Goal: Task Accomplishment & Management: Complete application form

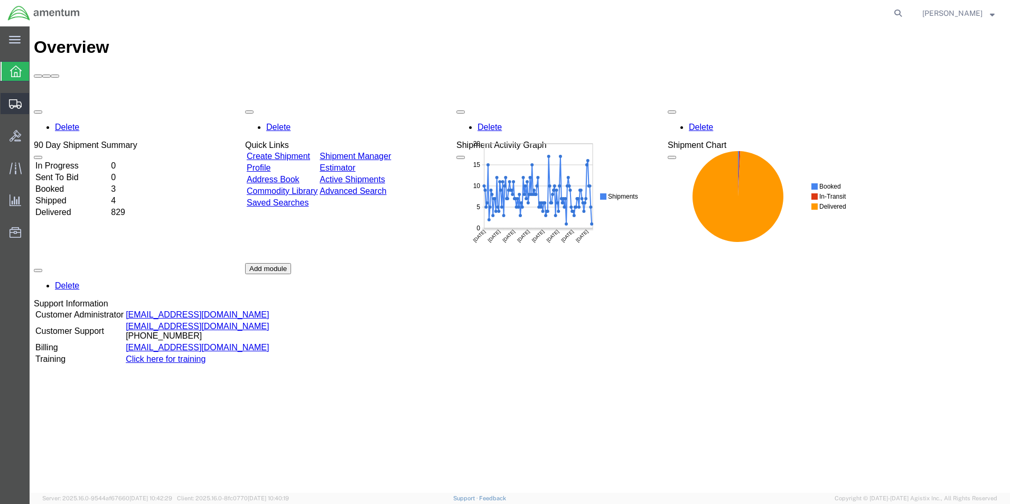
click at [0, 0] on span "Create Shipment" at bounding box center [0, 0] width 0 height 0
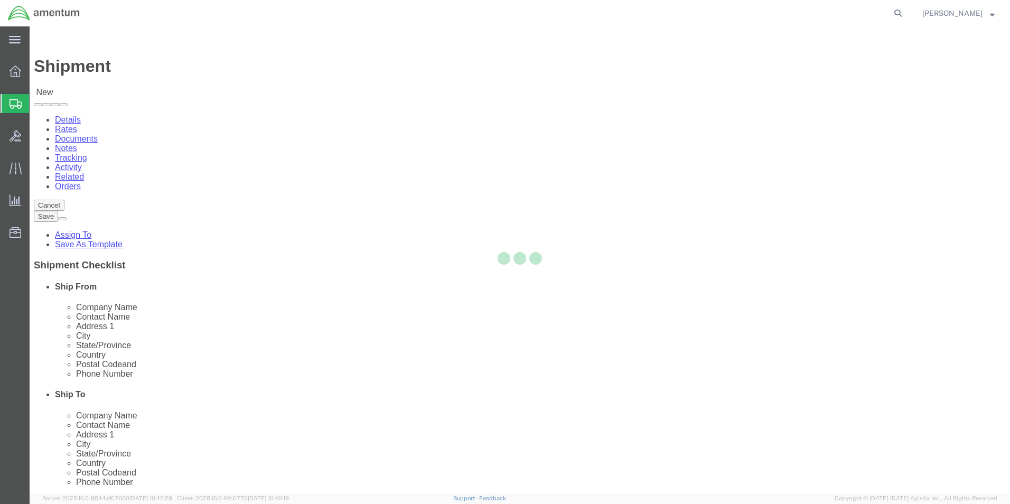
select select
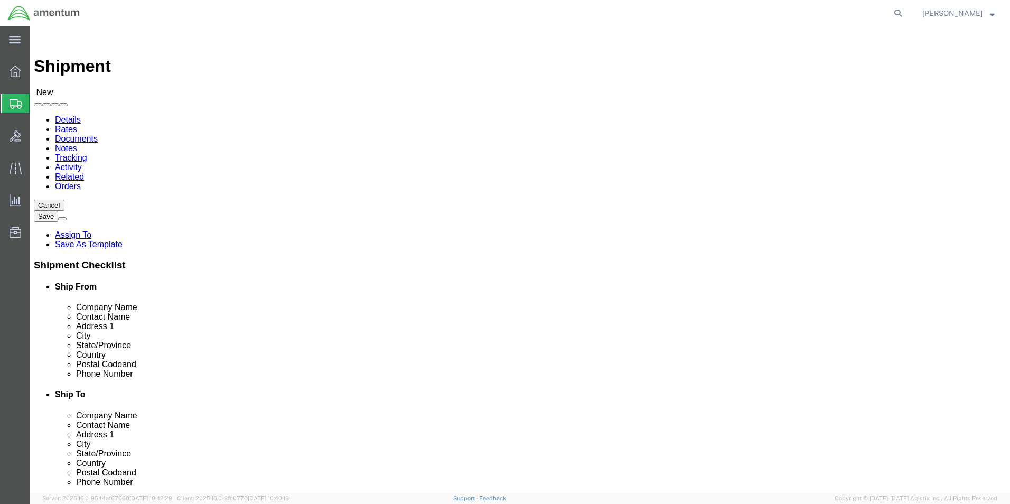
scroll to position [2220, 0]
select select "49945"
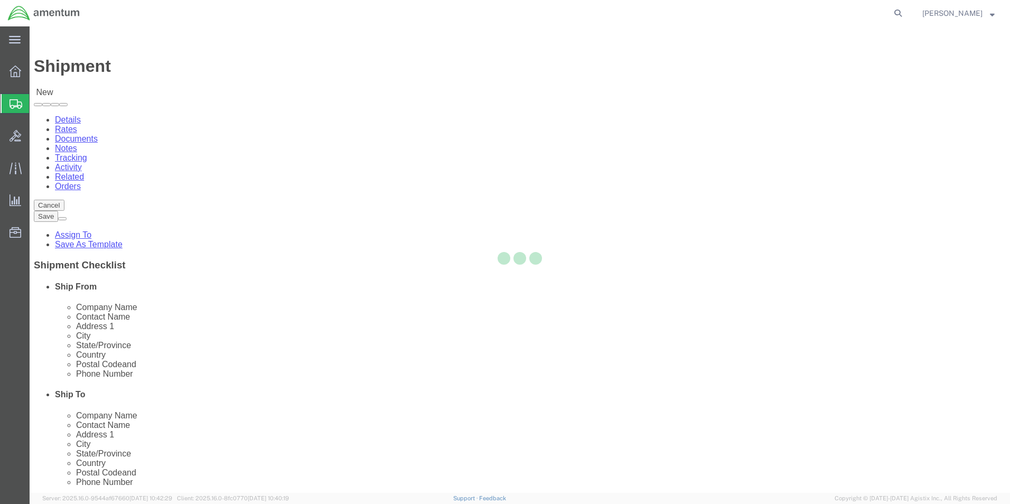
select select "[GEOGRAPHIC_DATA]"
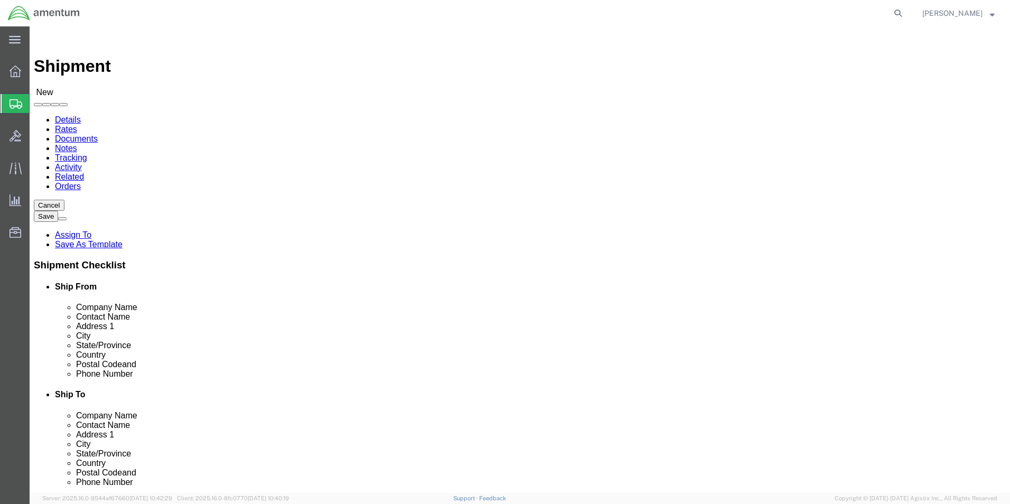
scroll to position [159, 0]
type input "cbp"
select select "49932"
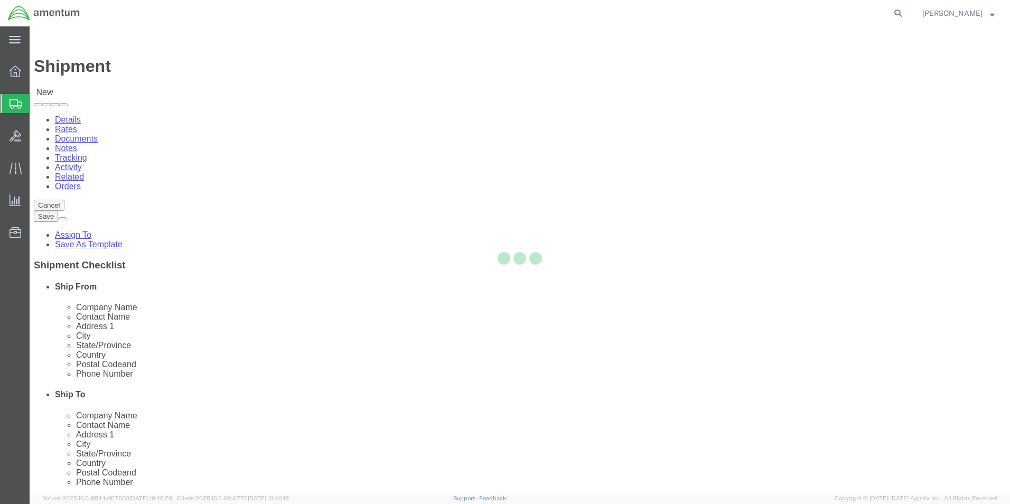
select select "LA"
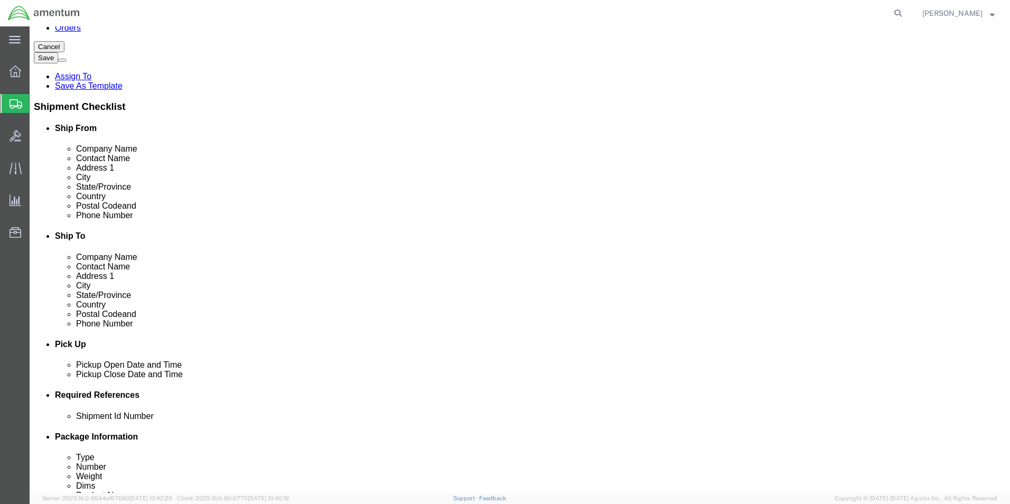
click div "[DATE] 8:00 AM"
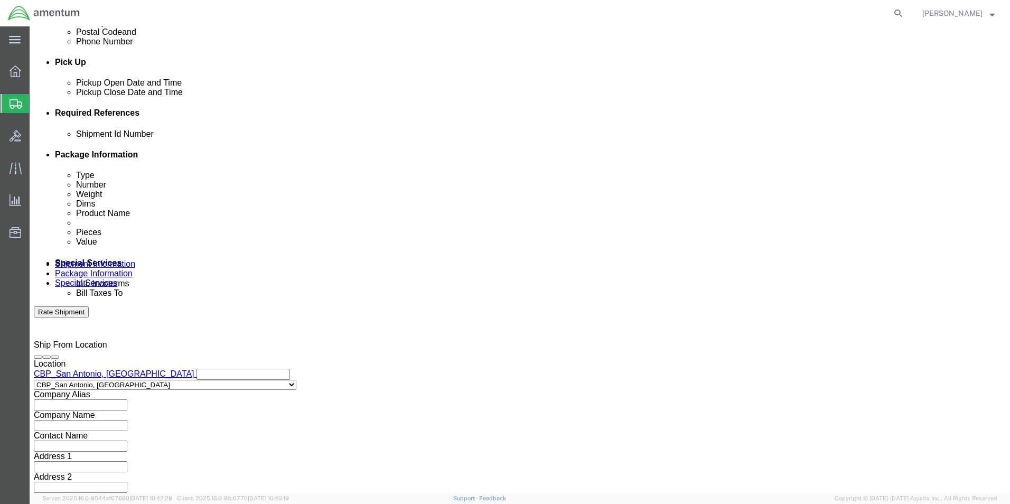
click input "3:00 AM"
type input "3:00 PM"
click button "Apply"
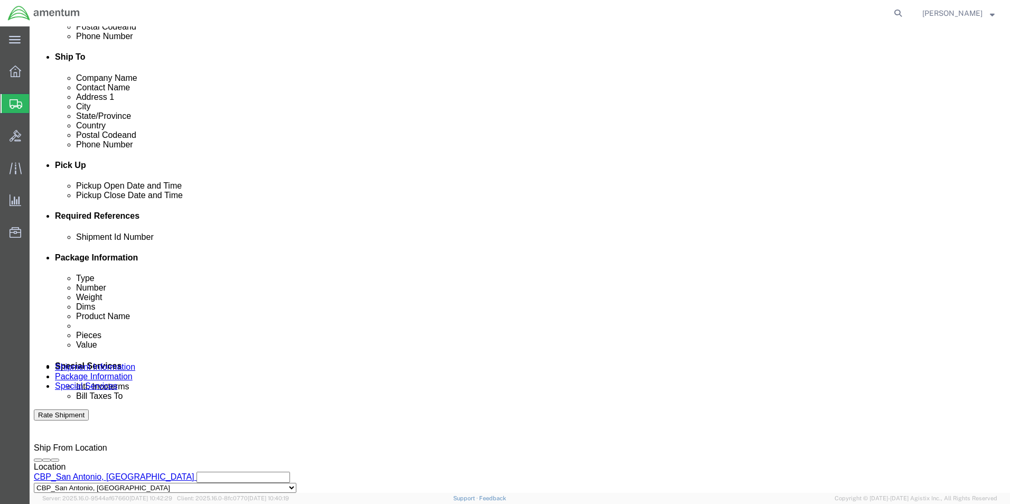
scroll to position [335, 0]
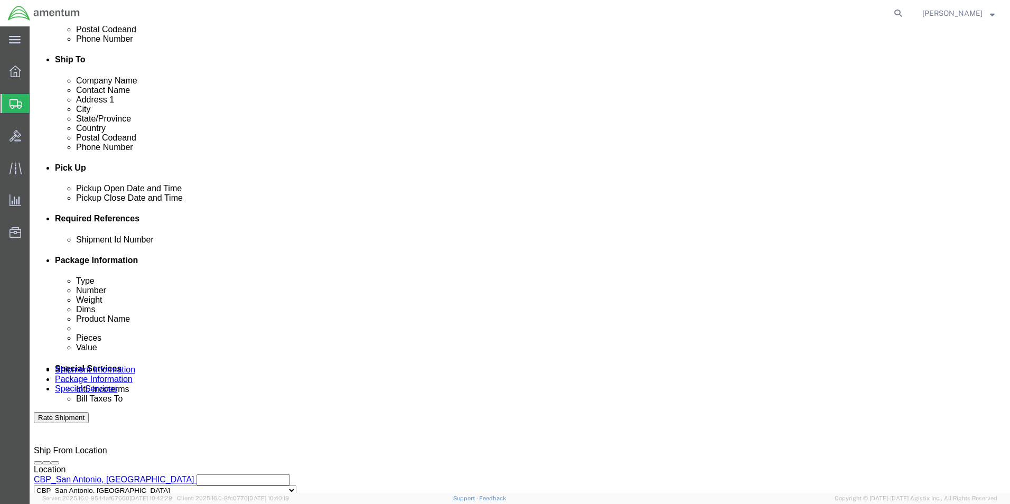
click button "Add reference"
drag, startPoint x: 175, startPoint y: 306, endPoint x: 178, endPoint y: 314, distance: 8.7
click div "Shipment Id Number Select Account Type Activity ID Airline Appointment Number A…"
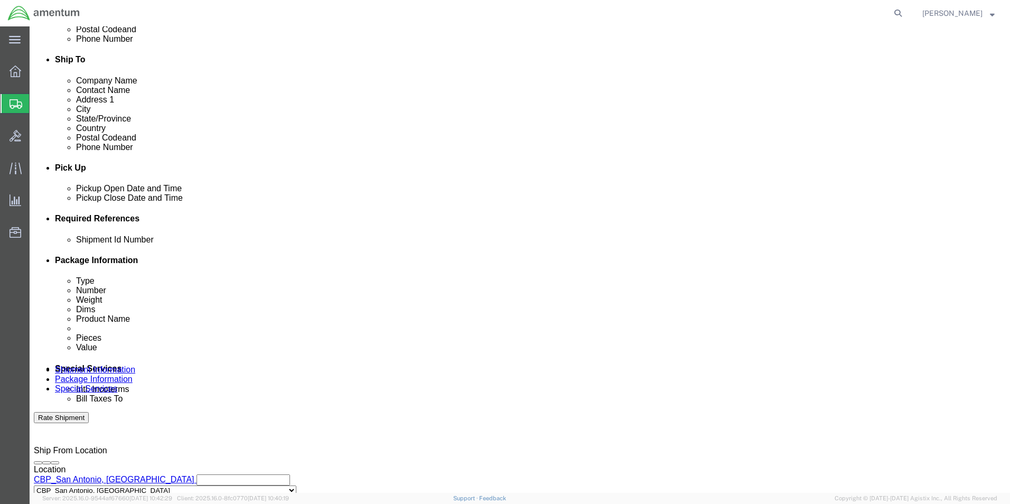
click input "text"
select select "CBPENTRY"
click input "text"
type input "c"
type input "94266"
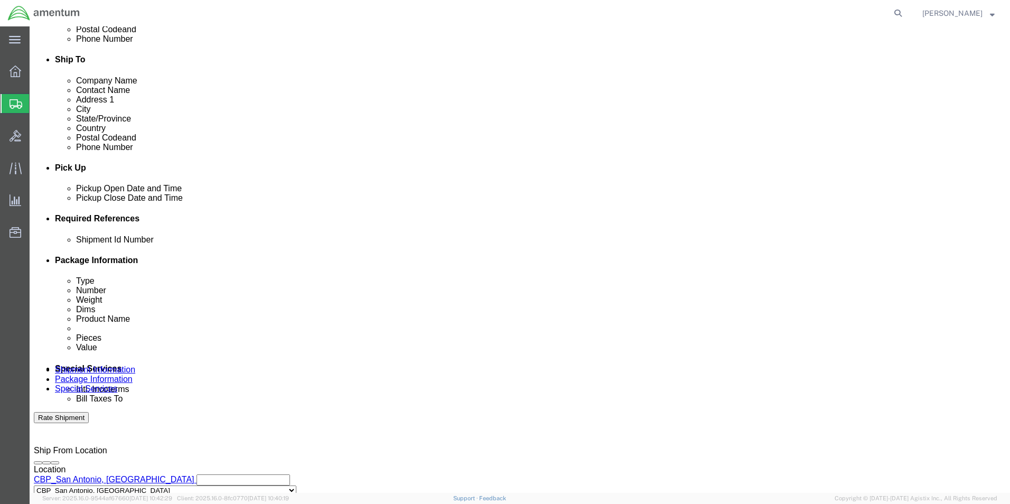
click select "Select Account Type Activity ID Airline Appointment Number ASN Batch Request # …"
select select "DEPT"
click select "Select Account Type Activity ID Airline Appointment Number ASN Batch Request # …"
click input "text"
type input "CBP"
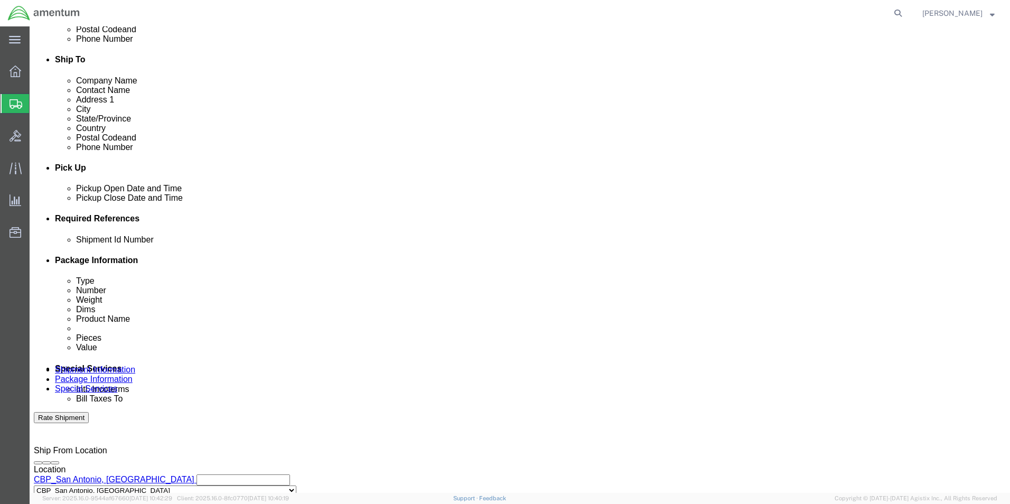
drag, startPoint x: 554, startPoint y: 316, endPoint x: 575, endPoint y: 306, distance: 23.2
click select "Select Account Type Activity ID Airline Appointment Number ASN Batch Request # …"
select select "PROJNUM"
click select "Select Account Type Activity ID Airline Appointment Number ASN Batch Request # …"
click input "text"
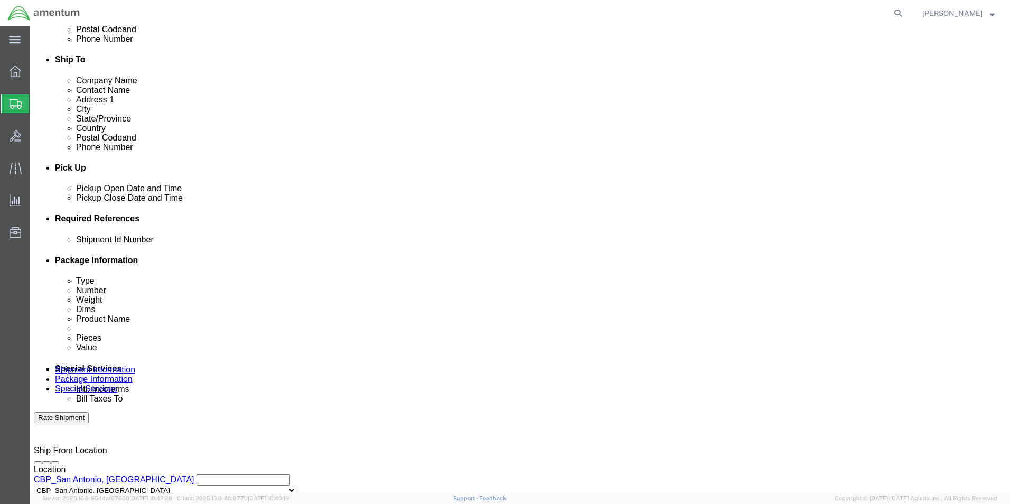
scroll to position [0, 18]
type input "6118.03.03.2219.000.WST.0000"
click select "Select Account Type Activity ID Airline Appointment Number ASN Batch Request # …"
select select "CUSTREF"
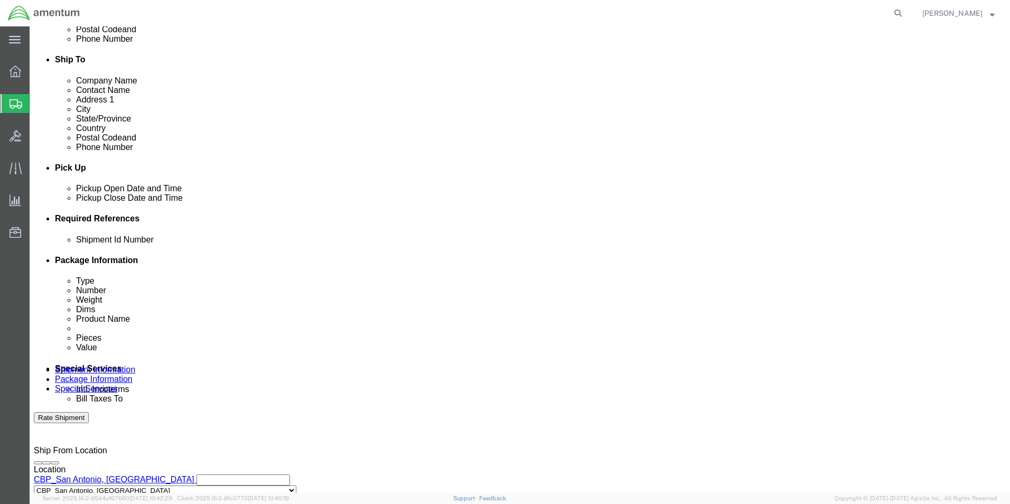
click select "Select Account Type Activity ID Airline Appointment Number ASN Batch Request # …"
click input "text"
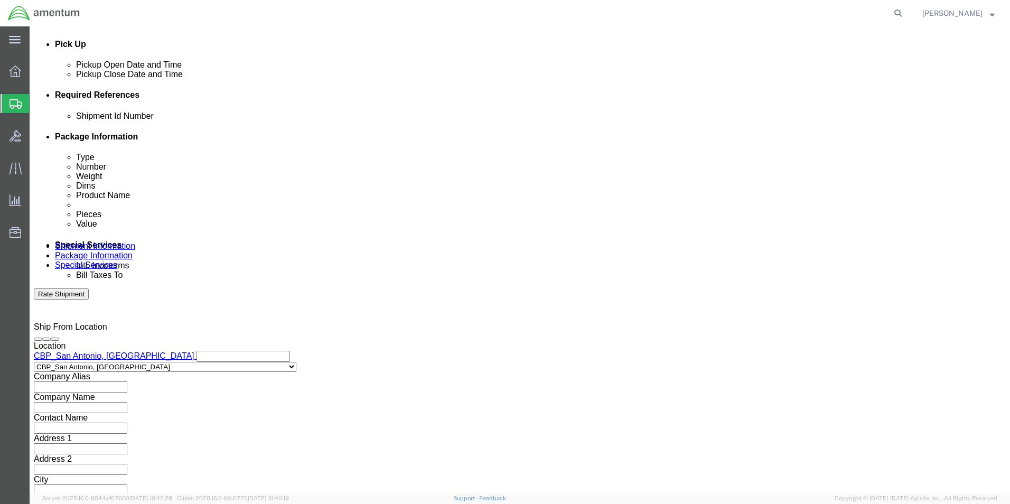
scroll to position [461, 0]
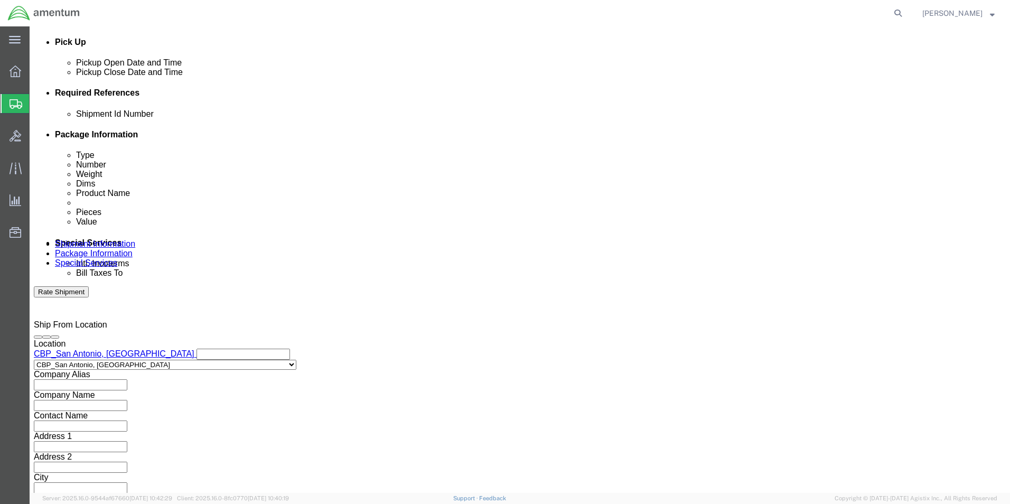
type input "94266"
click select "Select Air Less than Truckload Multi-Leg Ocean Freight Rail Small Parcel Truckl…"
select select "SMAL"
click select "Select Air Less than Truckload Multi-Leg Ocean Freight Rail Small Parcel Truckl…"
click button "Continue"
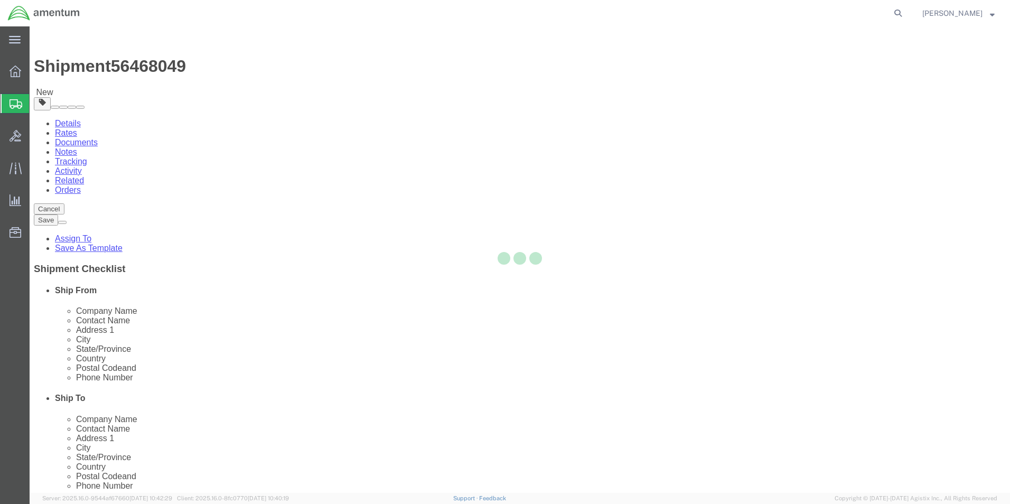
select select "YRPK"
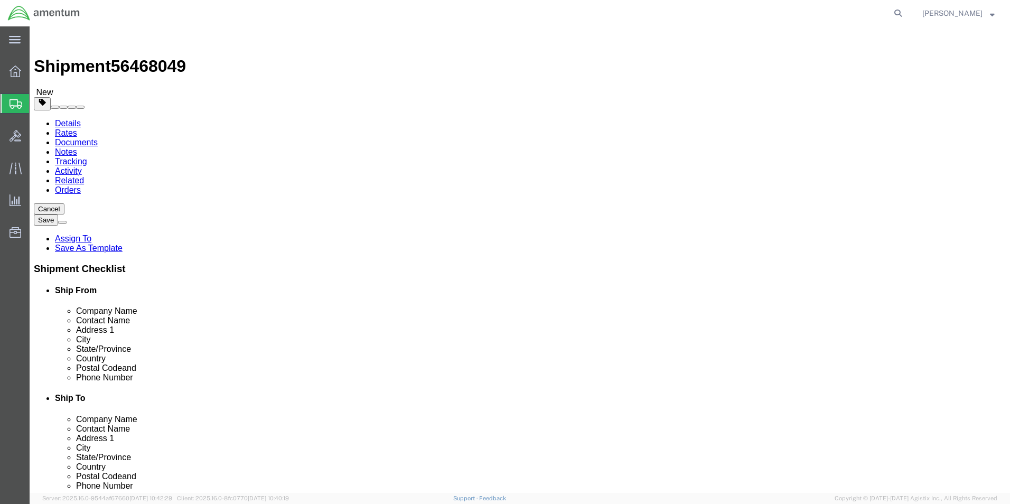
click input "text"
type input "9"
click input "0.00"
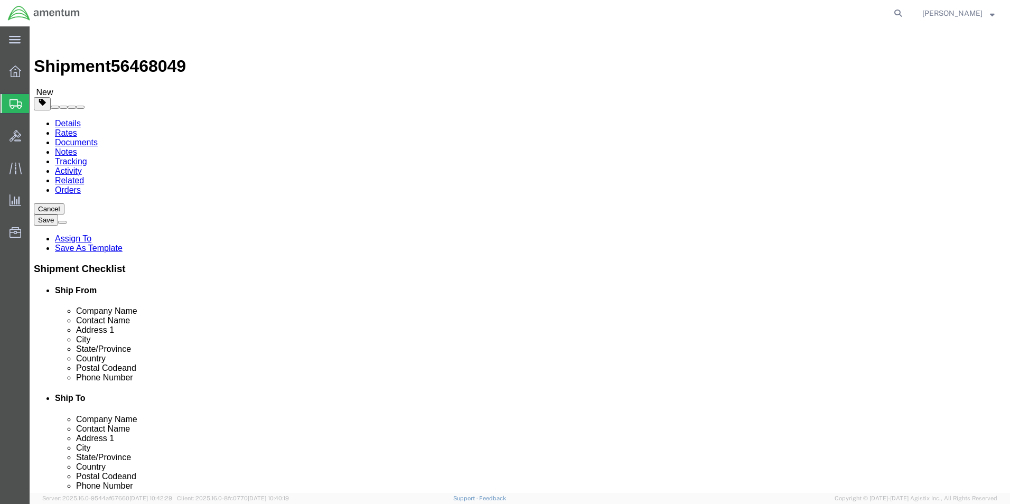
type input "0"
type input "1.0"
click link "Add Content"
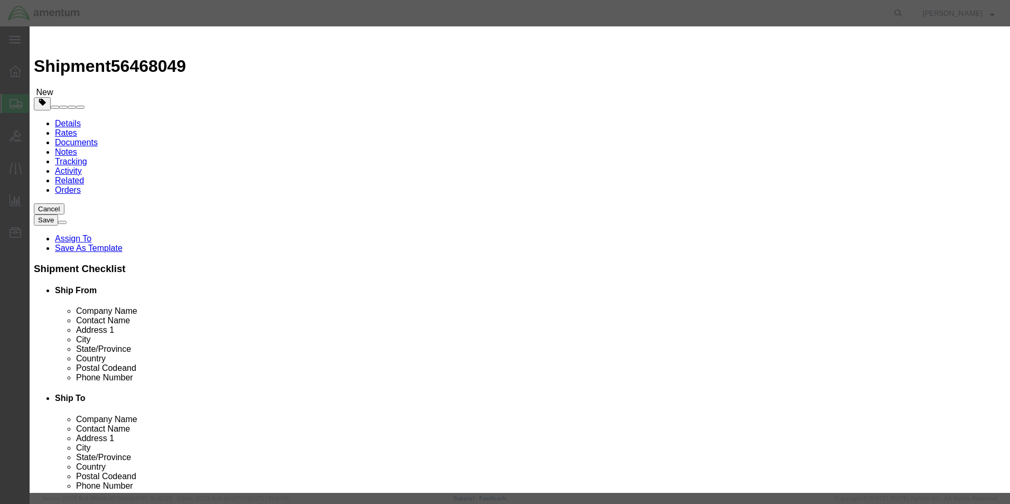
click input "text"
type input "e"
type input "ELECTRO-MAGNET PLUG 704A34543020"
drag, startPoint x: 323, startPoint y: 108, endPoint x: 309, endPoint y: 105, distance: 14.6
click input "0"
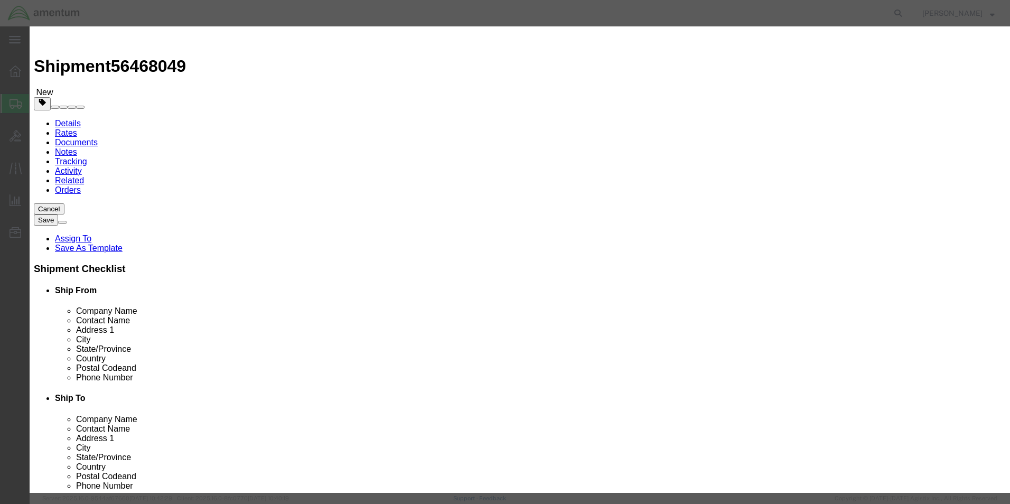
type input "1"
click input "text"
type input "400.00"
click button "Save & Close"
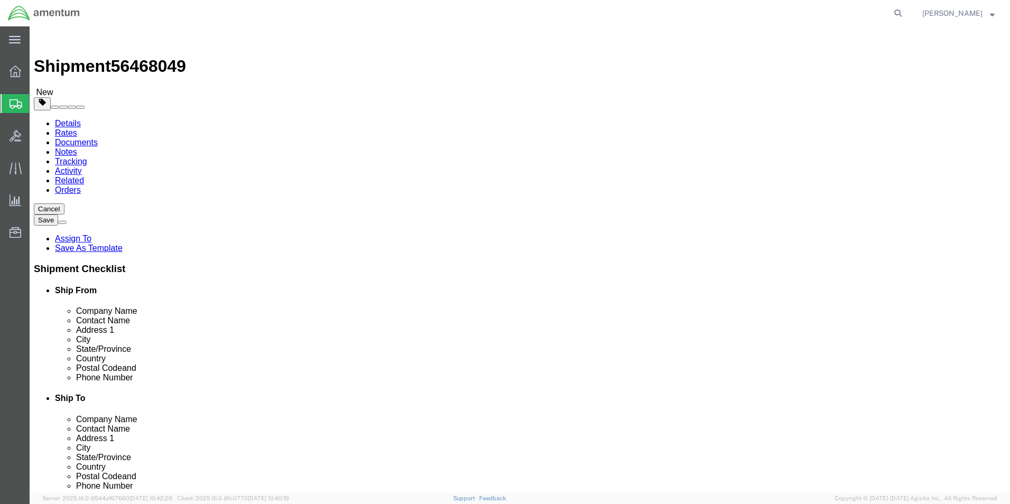
click button "Continue"
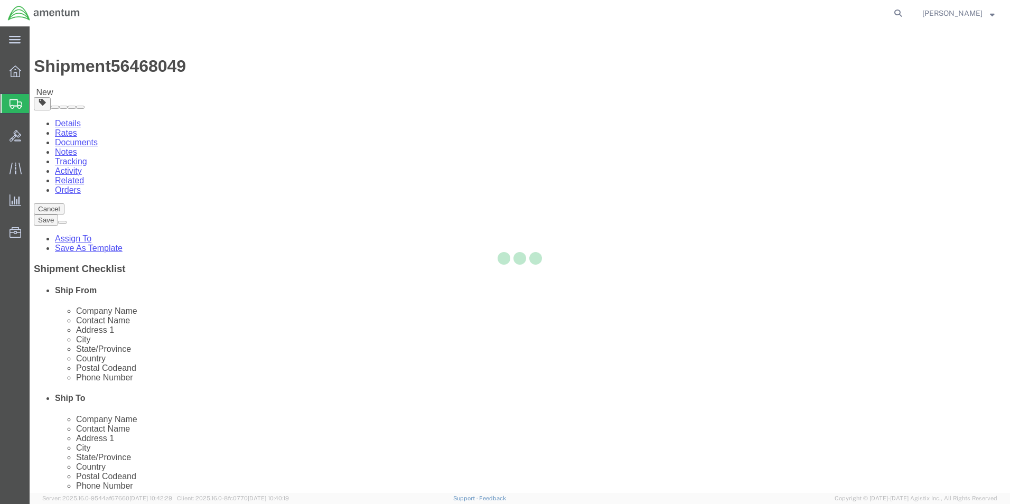
select select
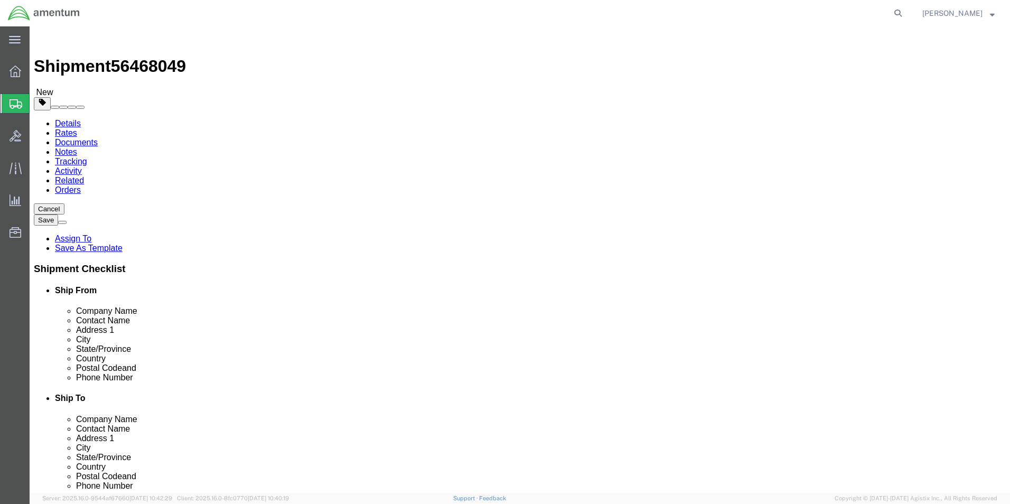
click button "Rate Shipment"
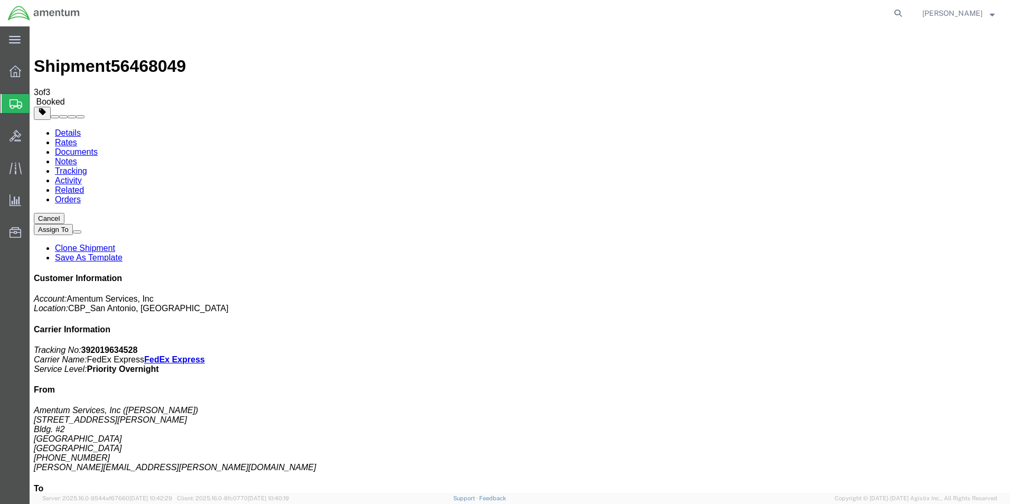
drag, startPoint x: 443, startPoint y: 188, endPoint x: 463, endPoint y: 201, distance: 24.0
click at [66, 128] on link "Details" at bounding box center [68, 132] width 26 height 9
click link "Schedule pickup request"
click at [906, 14] on icon at bounding box center [898, 13] width 15 height 15
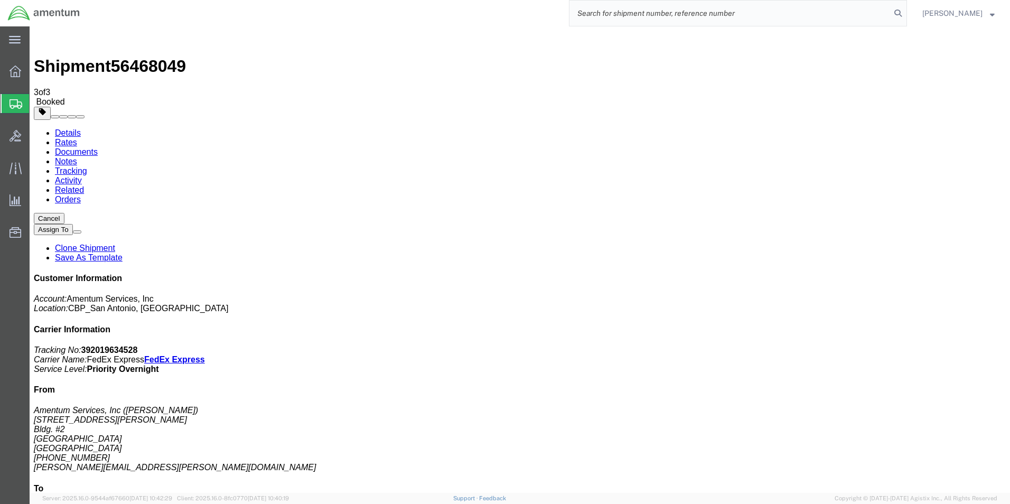
click at [670, 20] on input "search" at bounding box center [730, 13] width 321 height 25
type input "56460490"
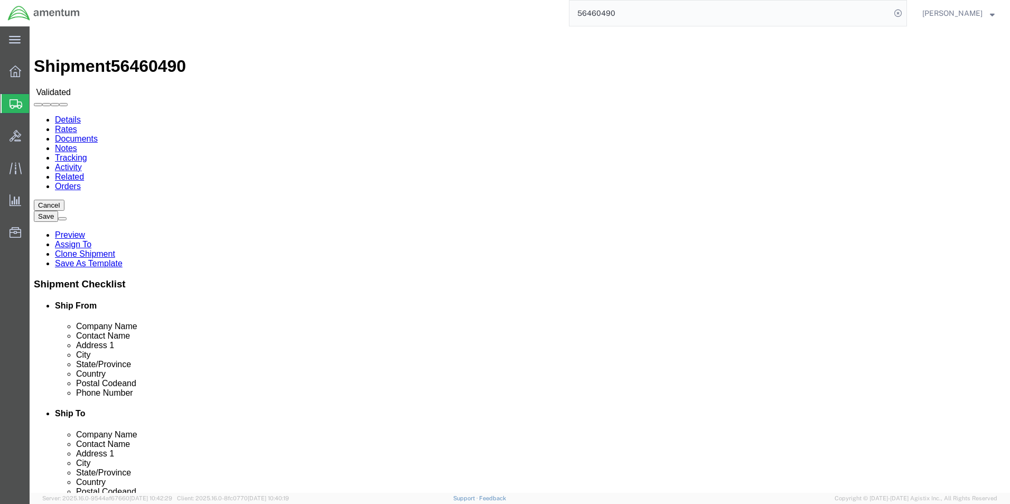
select select "49945"
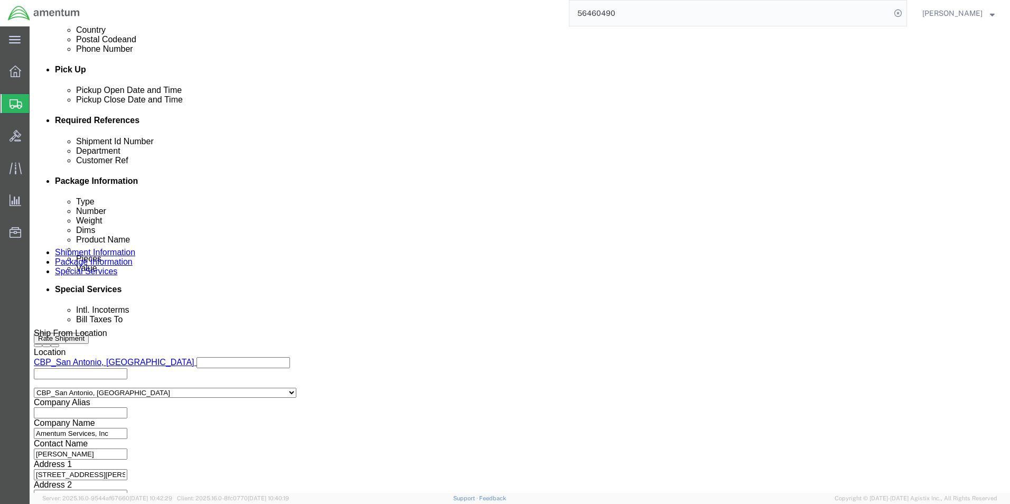
scroll to position [461, 0]
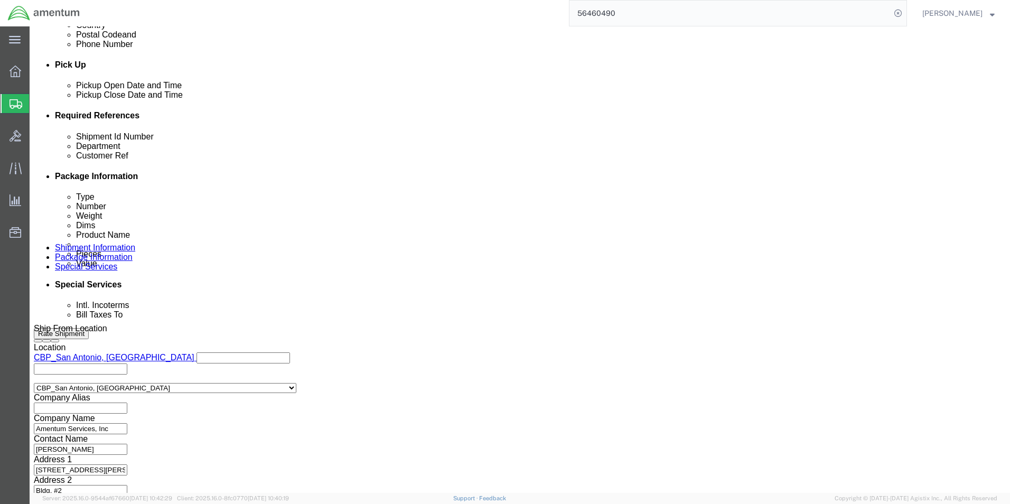
click button "Cancel"
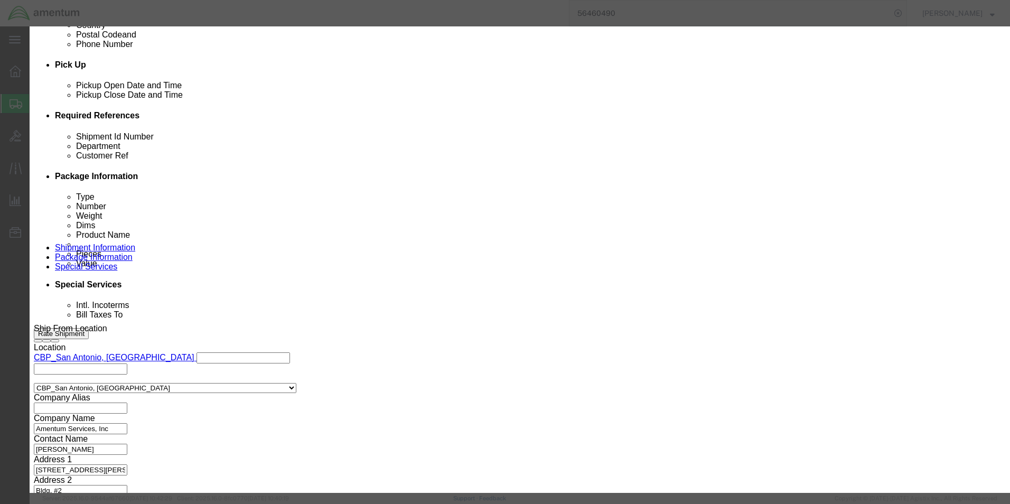
click button "Yes"
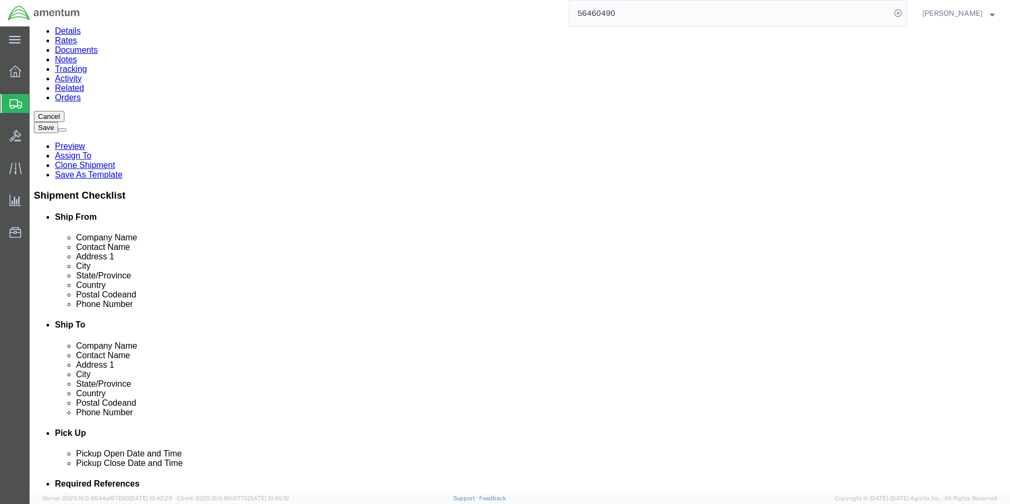
scroll to position [0, 0]
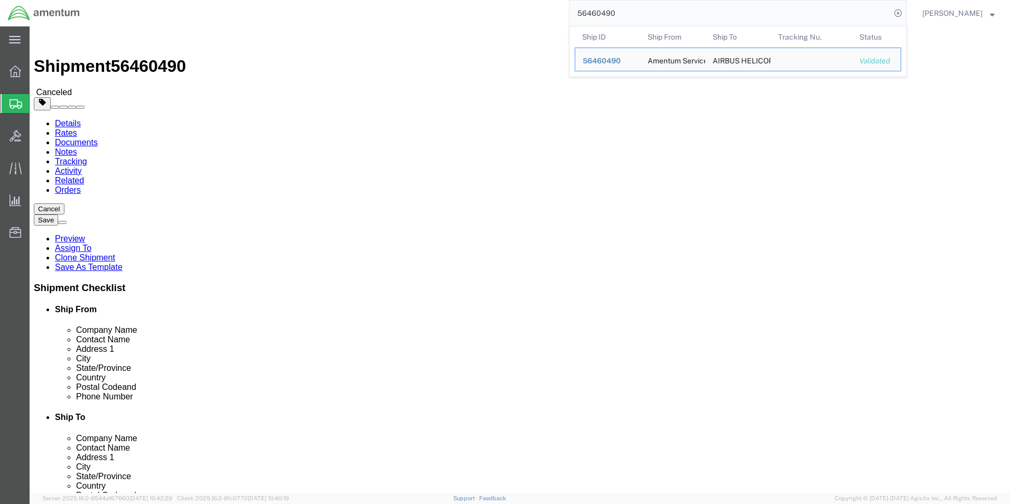
drag, startPoint x: 671, startPoint y: 11, endPoint x: 452, endPoint y: 4, distance: 218.9
click at [452, 4] on div "56460490 Ship ID Ship From Ship To Tracking Nu. Status Ship ID 56460490 Ship Fr…" at bounding box center [498, 13] width 820 height 26
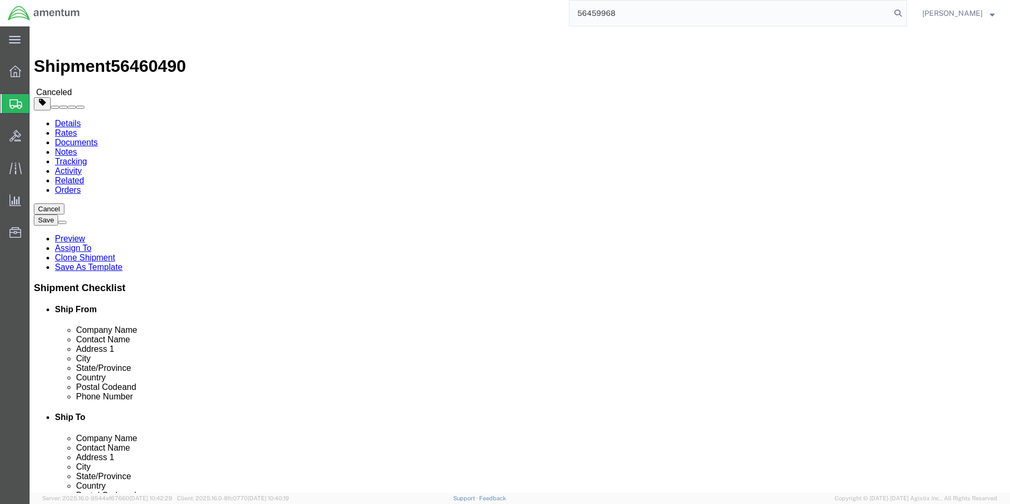
type input "56459968"
select select "49945"
click button "Cancel"
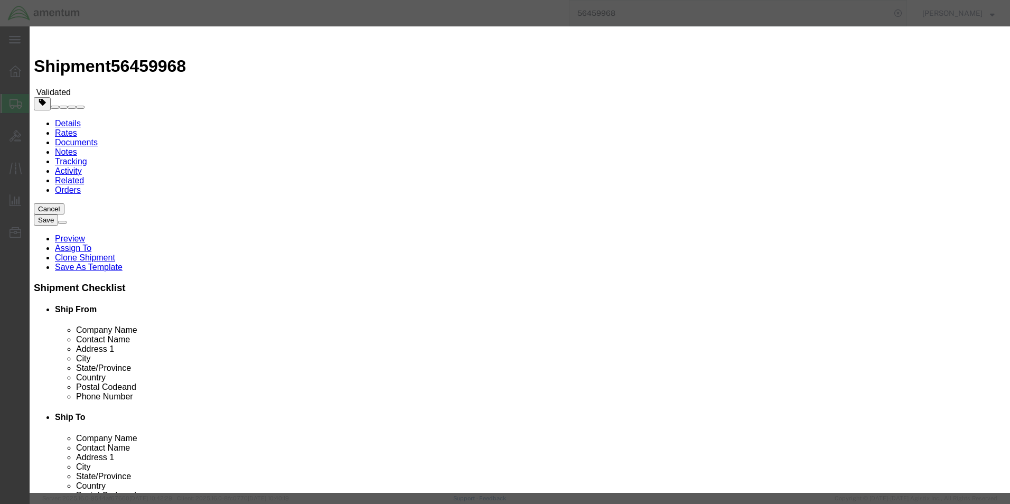
click button "Yes"
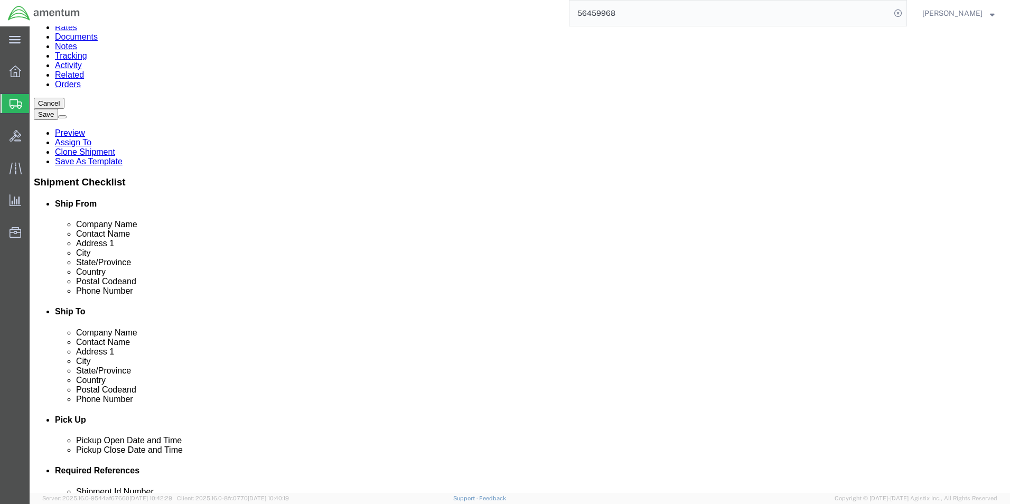
scroll to position [159, 0]
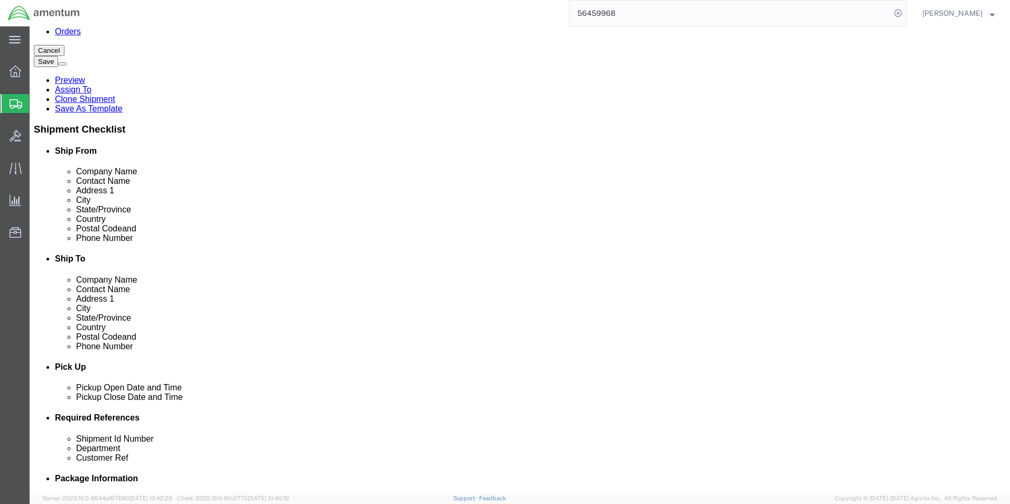
click span
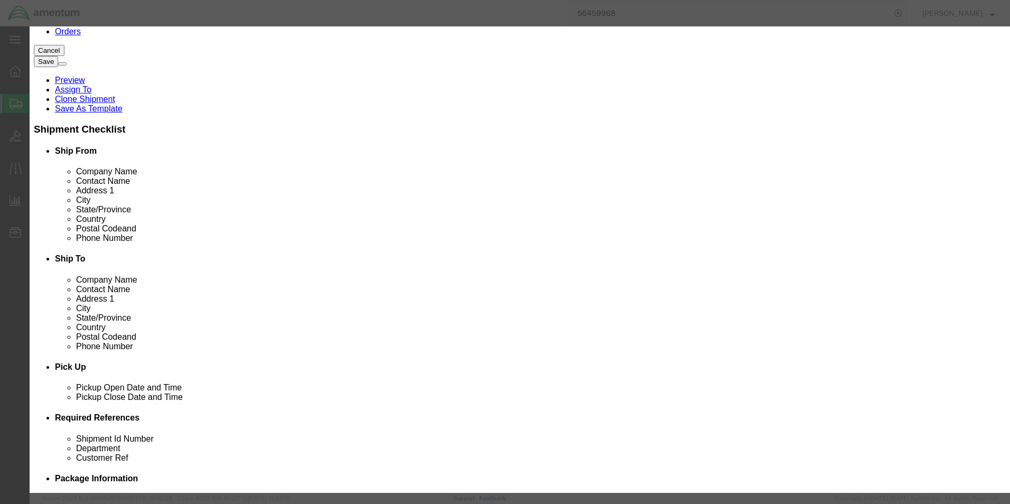
click button "Close"
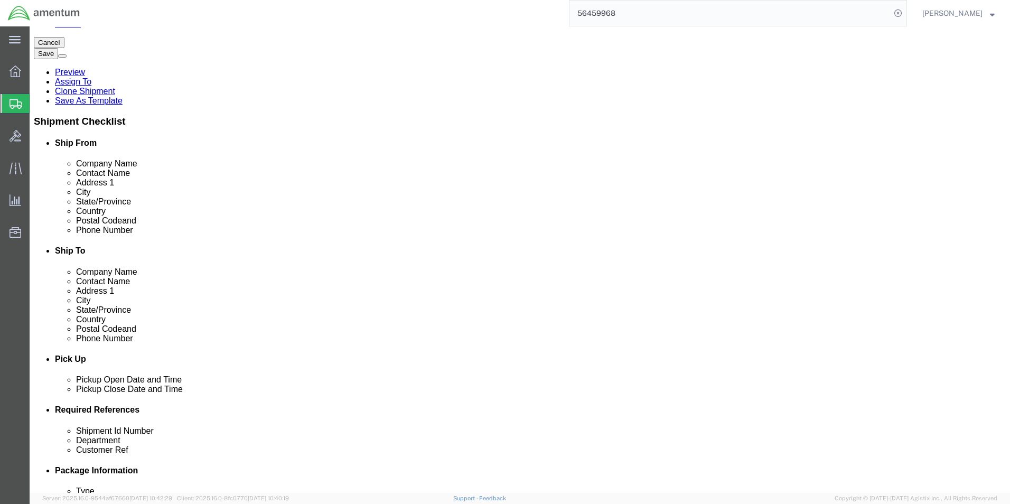
scroll to position [168, 0]
click span "button"
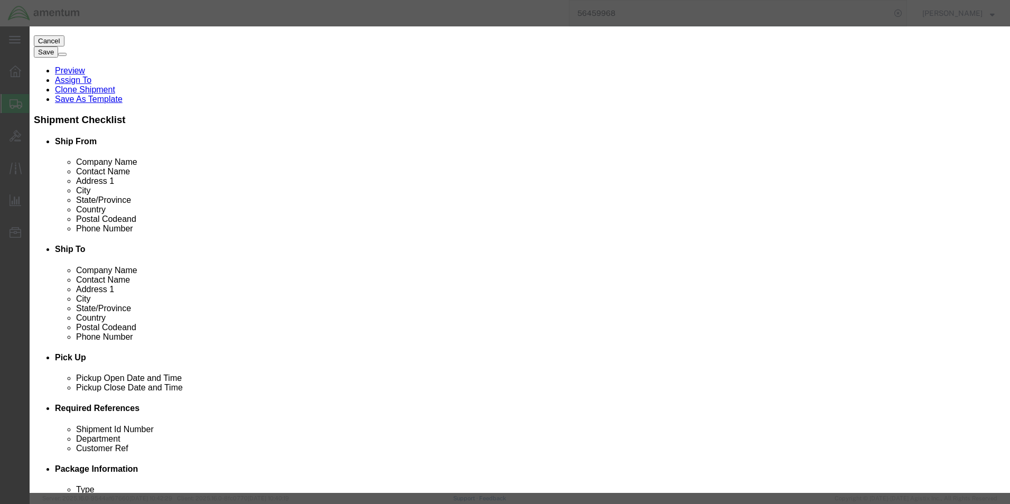
click button "Close"
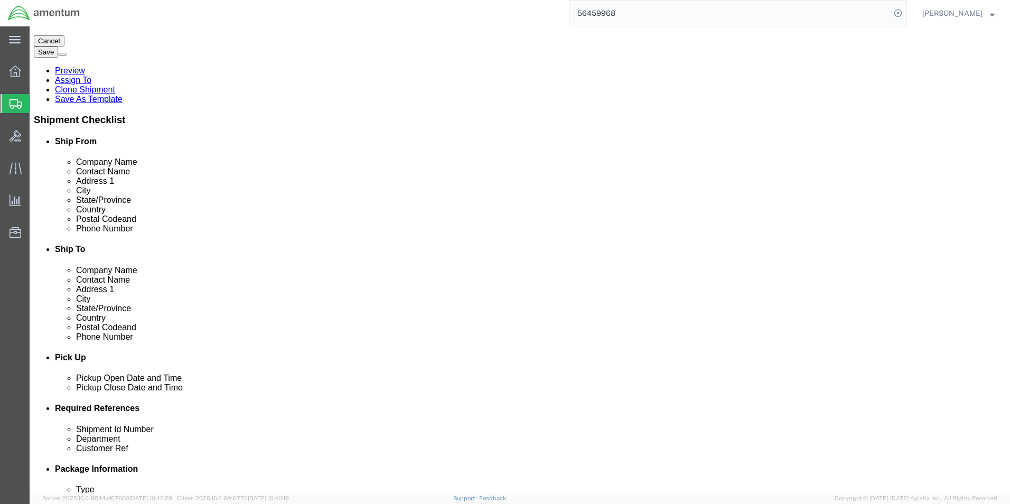
click h3 "MAIN ROTOR BLADE PN: 355A11-0030-04 SN: 31891"
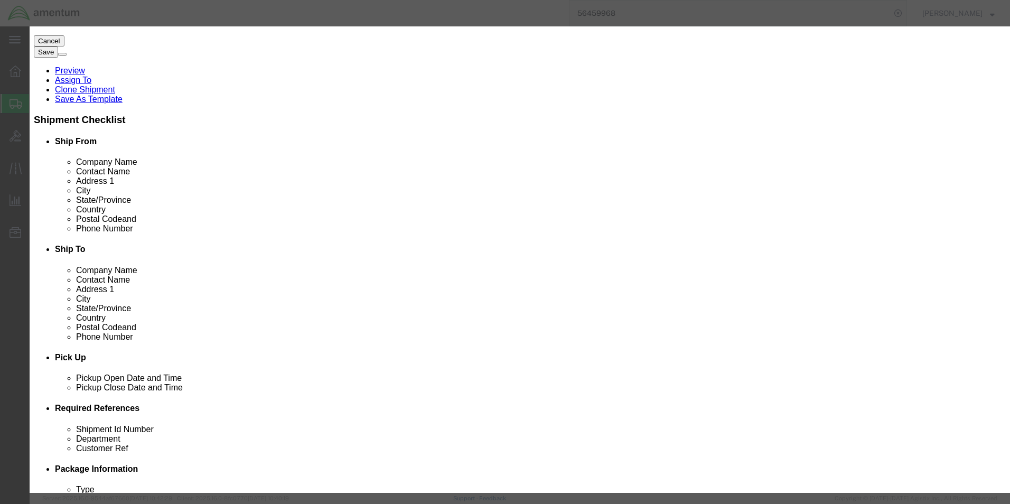
click button "button"
drag, startPoint x: 469, startPoint y: 81, endPoint x: 492, endPoint y: 81, distance: 23.3
click div "Product Name MAIN ROTOR BLADE PN: 355A11-0030-04 SN: 31891 Pieces 1.00 Select B…"
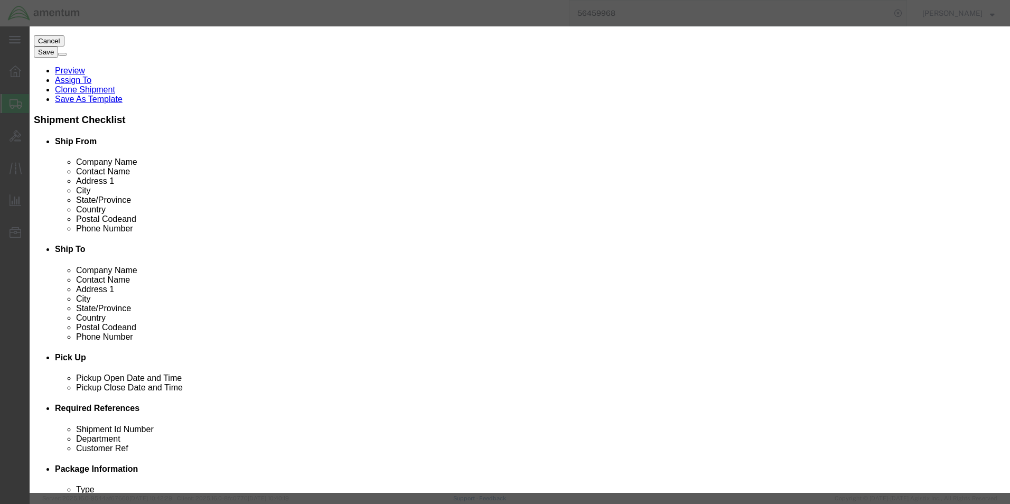
type input "MAIN ROTOR BLADE PN: 355A11-0030-04 SN: 31891"
click h3 "Edit content"
click select "Select 50 55 60 65 70 85 92.5 100 125 175 250 300 400"
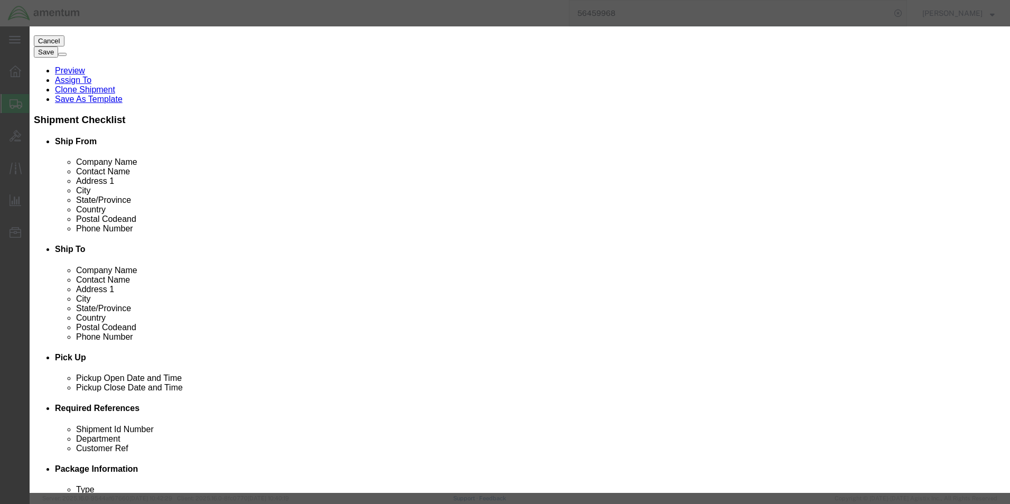
select select "125"
click select "Select 50 55 60 65 70 85 92.5 100 125 175 250 300 400"
click button "Save & Close"
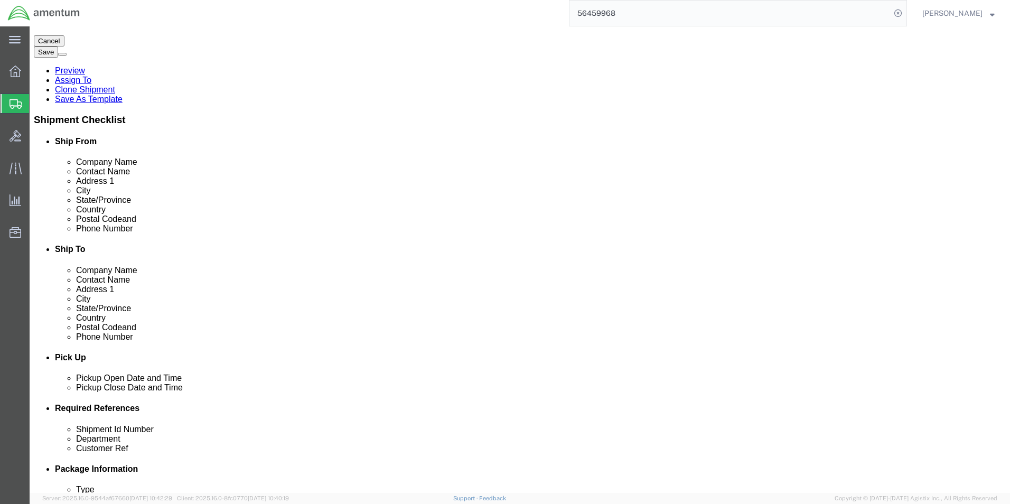
click span "button"
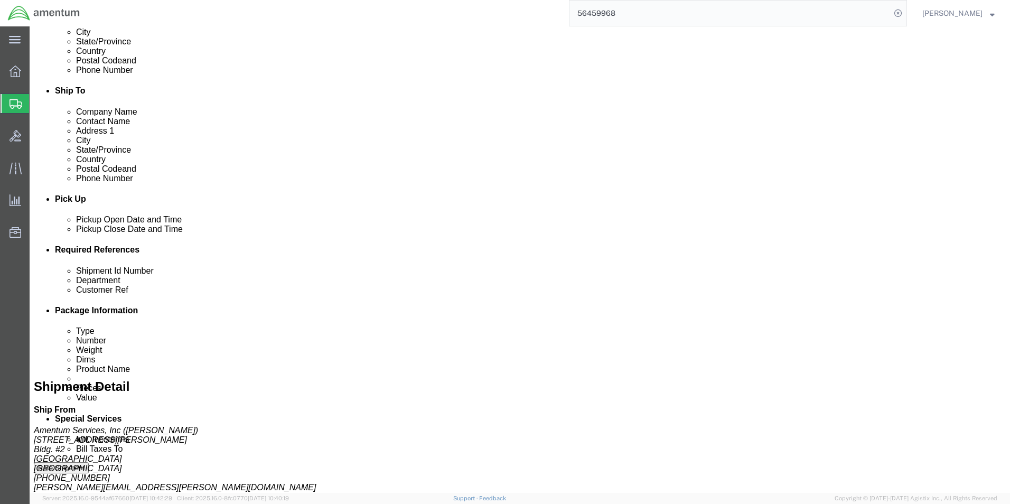
click p "Total value: 1297.00 USD"
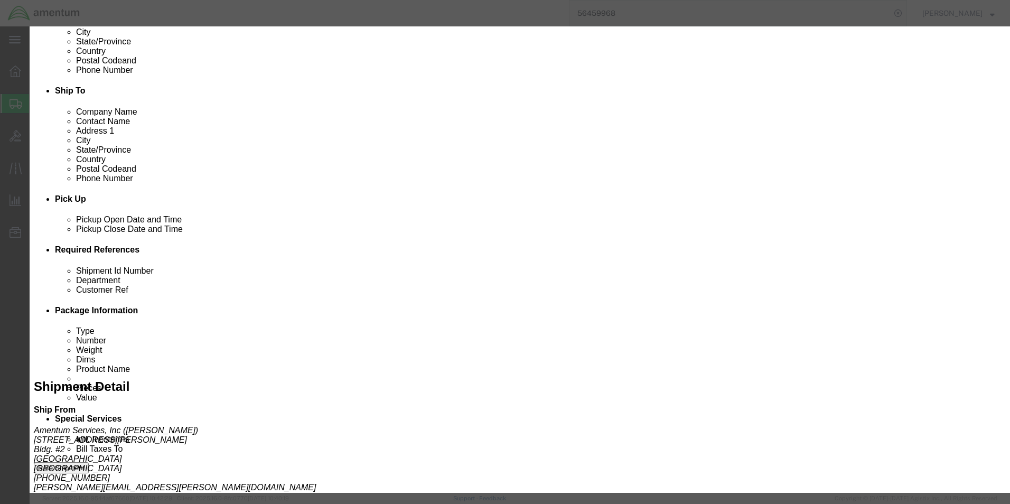
click span "button"
drag, startPoint x: 529, startPoint y: 32, endPoint x: 698, endPoint y: 61, distance: 171.1
click h3 "Edit content"
drag, startPoint x: 636, startPoint y: 110, endPoint x: 666, endPoint y: 110, distance: 29.6
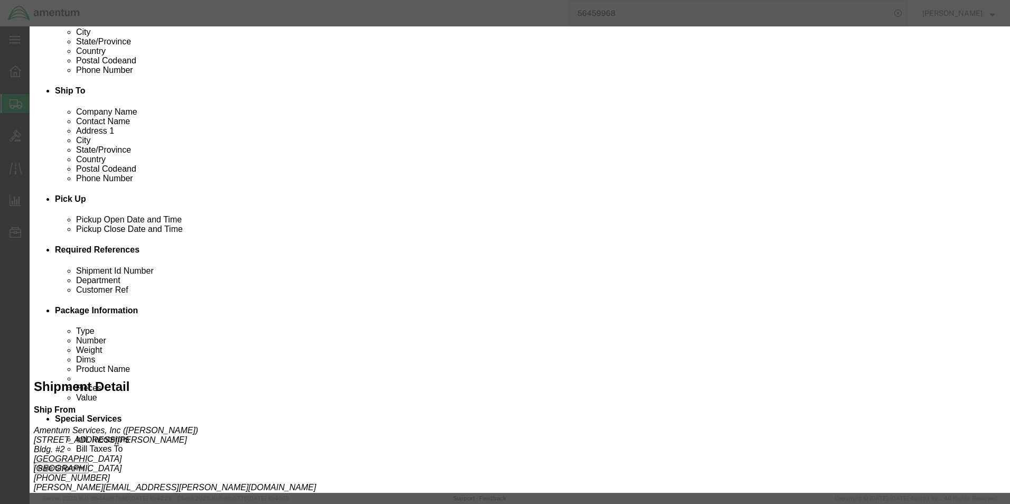
click div "Product Name MAIN ROTOR BLADE PN: 355A11-0030-04 SN: 31891 Pieces 1.00 Select B…"
type input "MAIN ROTOR BLADE PN: 355A11-0030-04 SN: 27948"
click textarea
click textarea "CBP0043058"
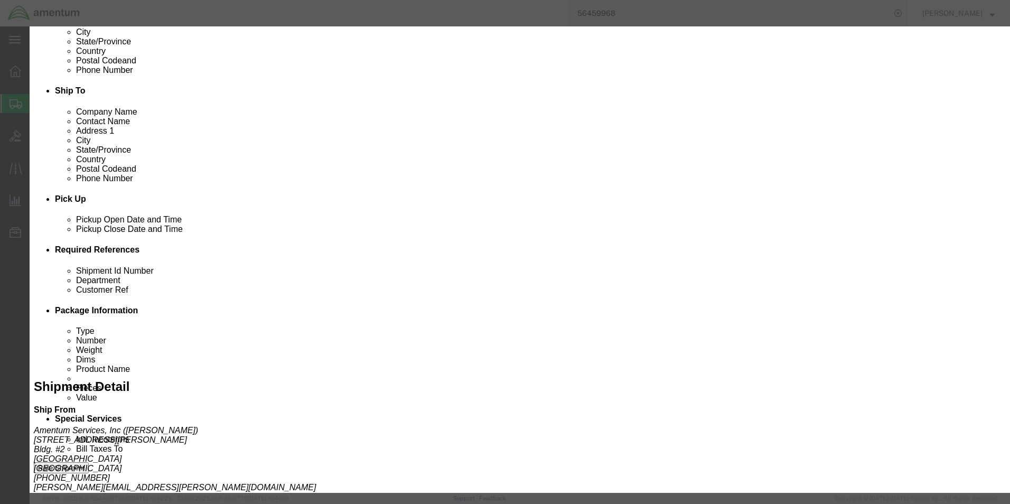
type textarea "PO# CBP0043058"
click button "Save & Close"
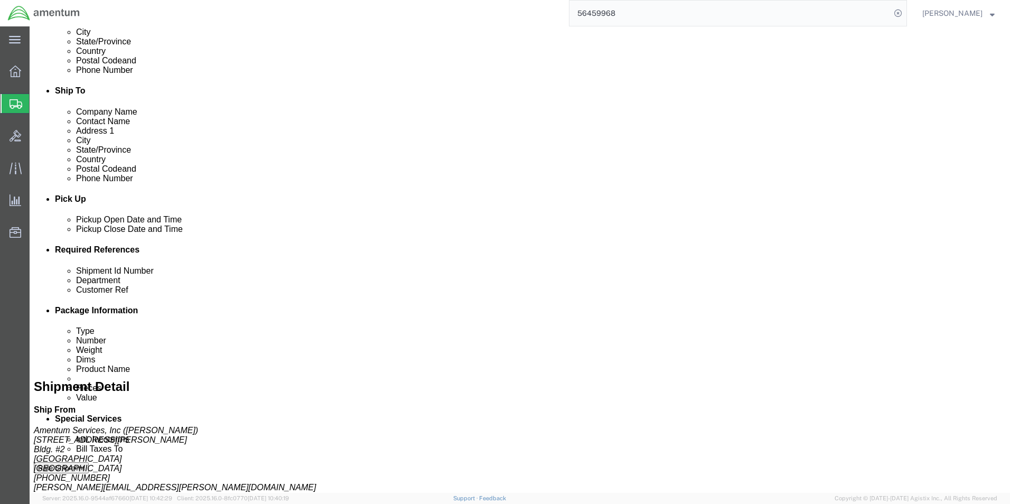
click div "MAIN ROTOR BLADE PN: 355A11-0030-04 SN: 31891 Pieces: 1.00 Each Total value: 12…"
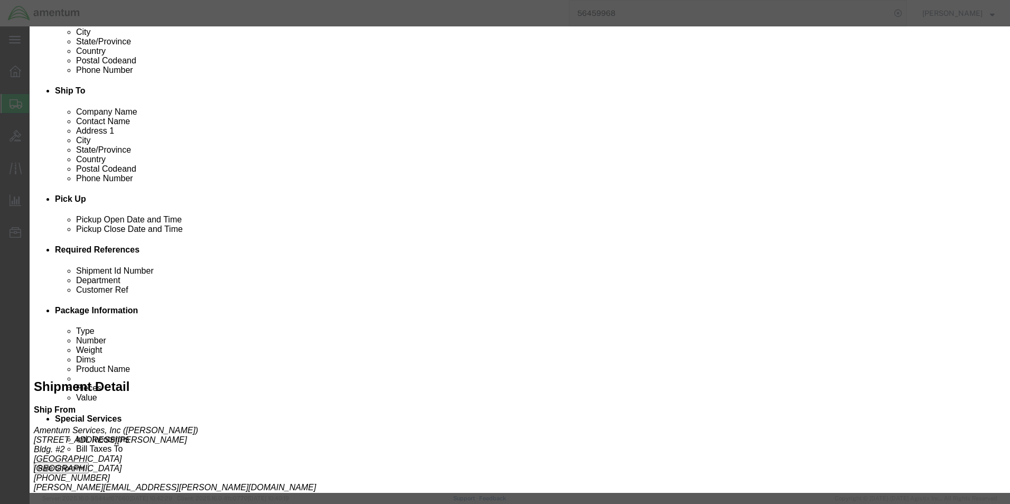
click button "button"
click textarea
type textarea "C"
type textarea "PO#CBP0043060"
click button "Save & Close"
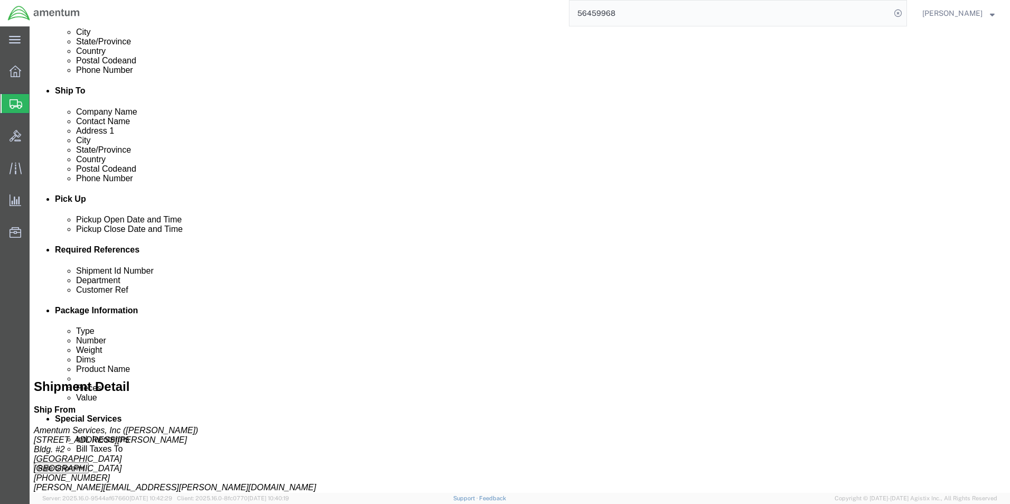
click p "Total value: 1297.00 USD"
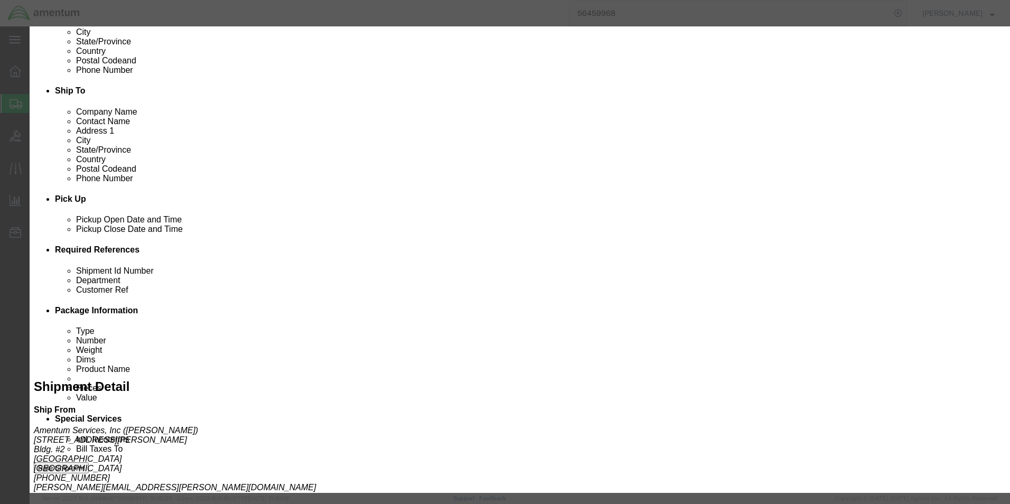
click span "button"
click input "MAIN ROTOR BLADE PN: 355A11-0030-04 SN: 31891"
drag, startPoint x: 469, startPoint y: 81, endPoint x: 526, endPoint y: 77, distance: 57.3
click div "Product Name MAIN ROTOR BLADE PN: 355A11-0030-04 SN: 31891 Pieces 1.00 Select B…"
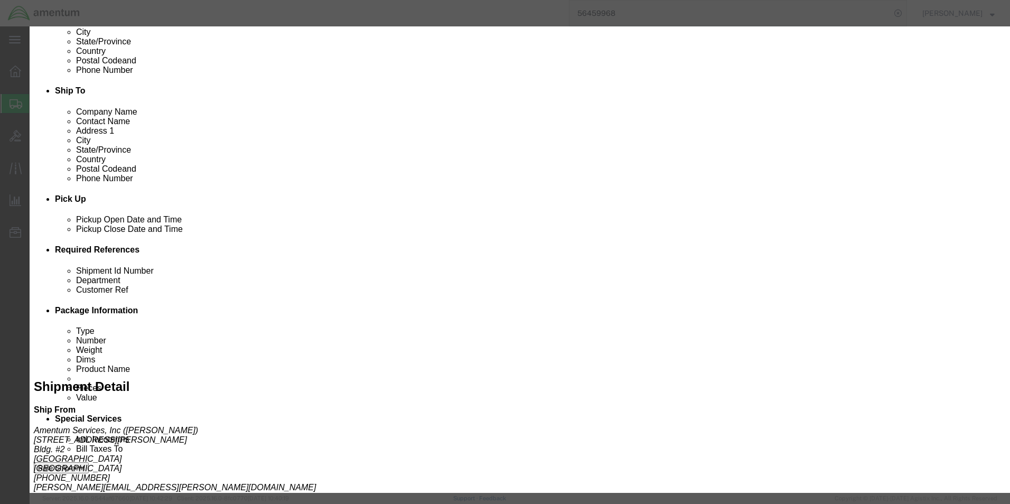
type input "MAIN ROTOR BLADE PN: 355A11-0030-04 SN: 31477"
click select "Select 50 55 60 65 70 85 92.5 100 125 175 250 300 400"
select select "125"
click select "Select 50 55 60 65 70 85 92.5 100 125 175 250 300 400"
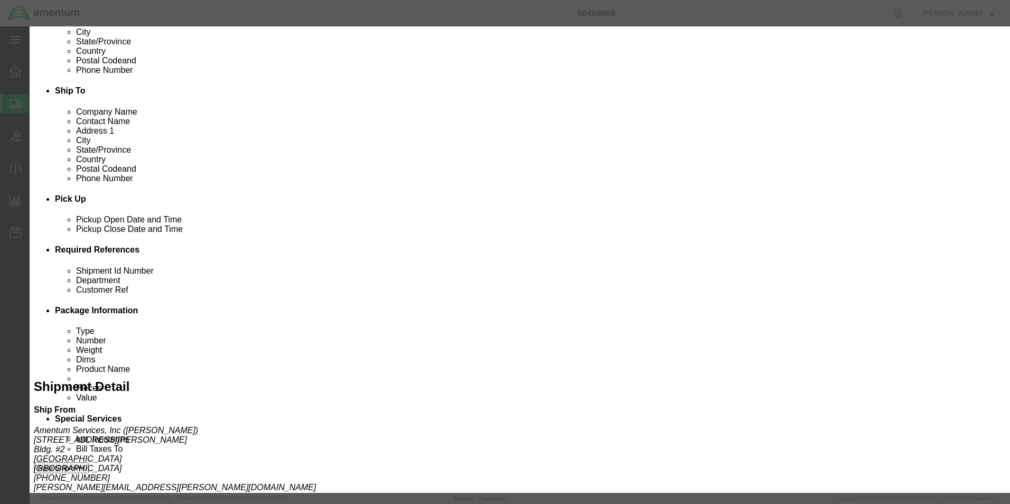
click textarea
click textarea "CBP0043059"
type textarea "PO# CBP0043059"
click button "Save & Close"
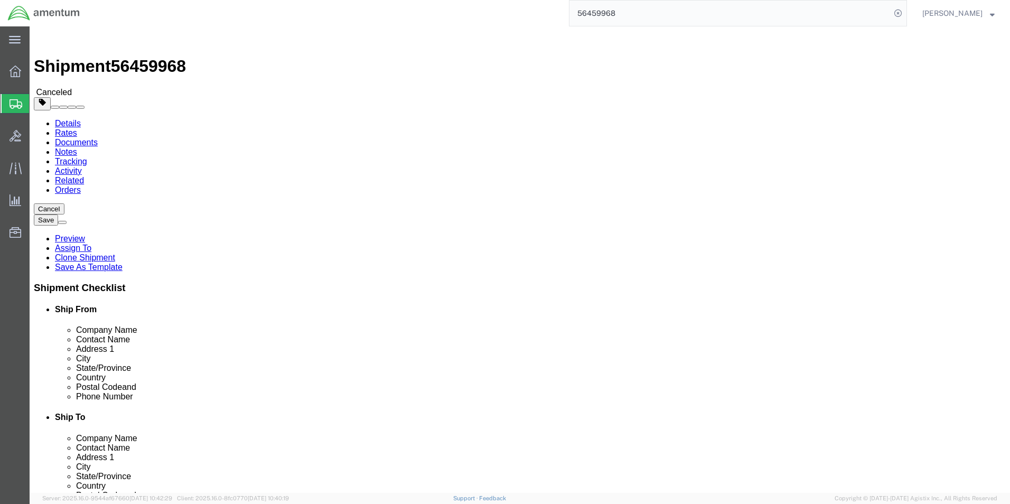
click link "Details"
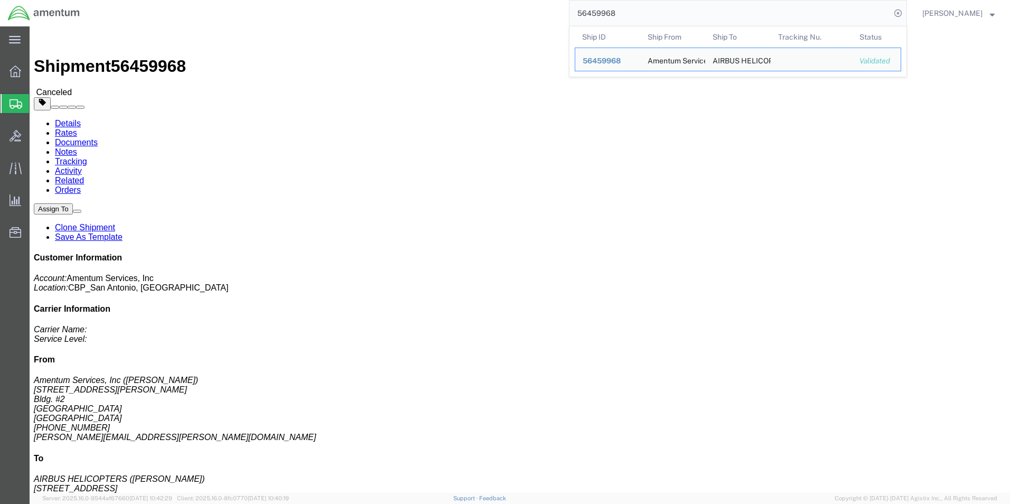
drag, startPoint x: 651, startPoint y: 16, endPoint x: 545, endPoint y: 13, distance: 105.8
click at [545, 13] on div "56459968 Ship ID Ship From Ship To Tracking Nu. Status Ship ID 56459968 Ship Fr…" at bounding box center [498, 13] width 820 height 26
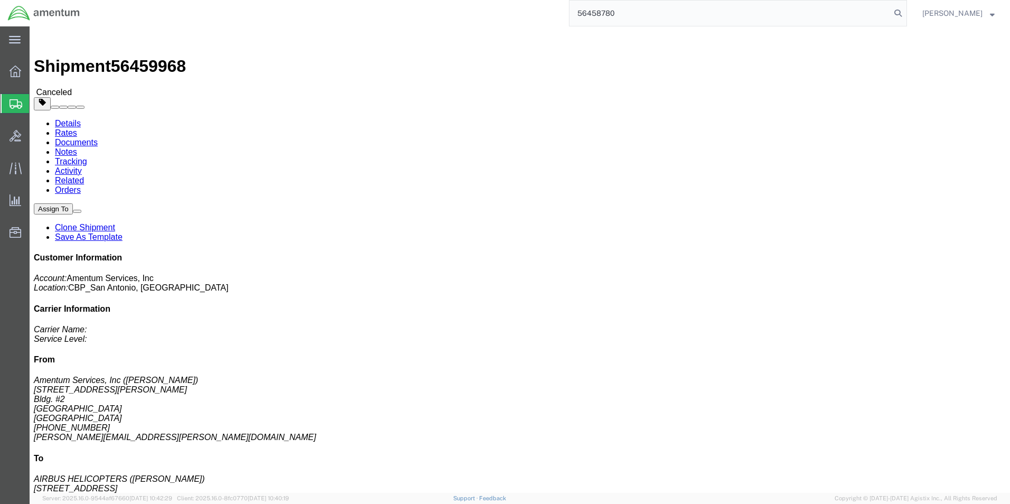
type input "56458780"
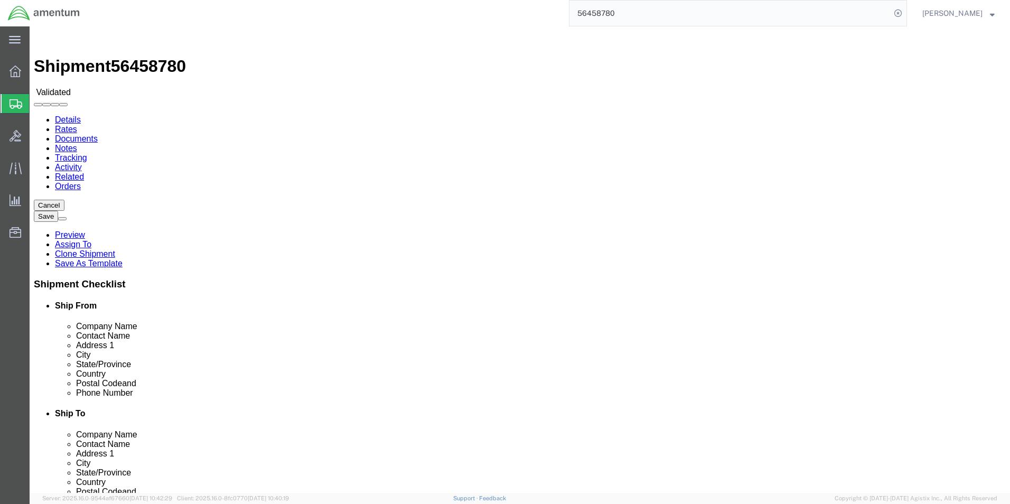
select select "49945"
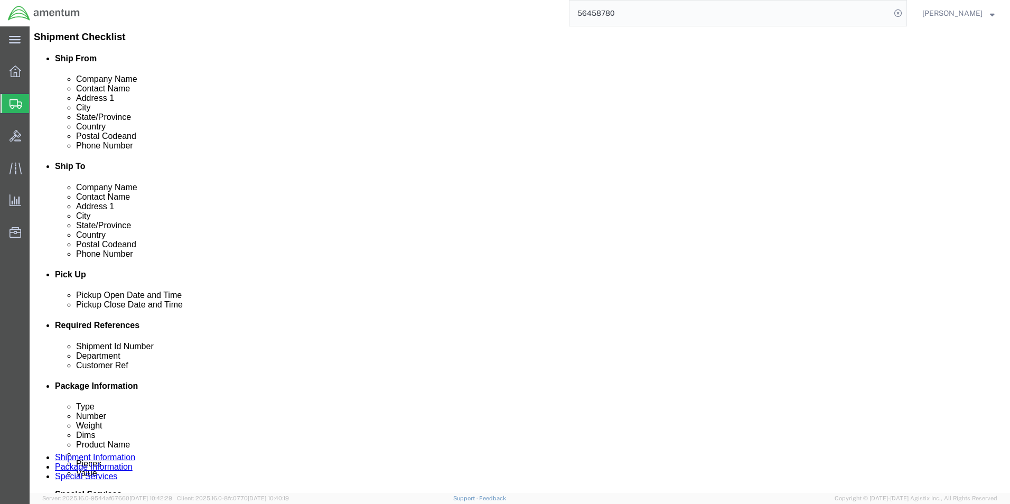
scroll to position [317, 0]
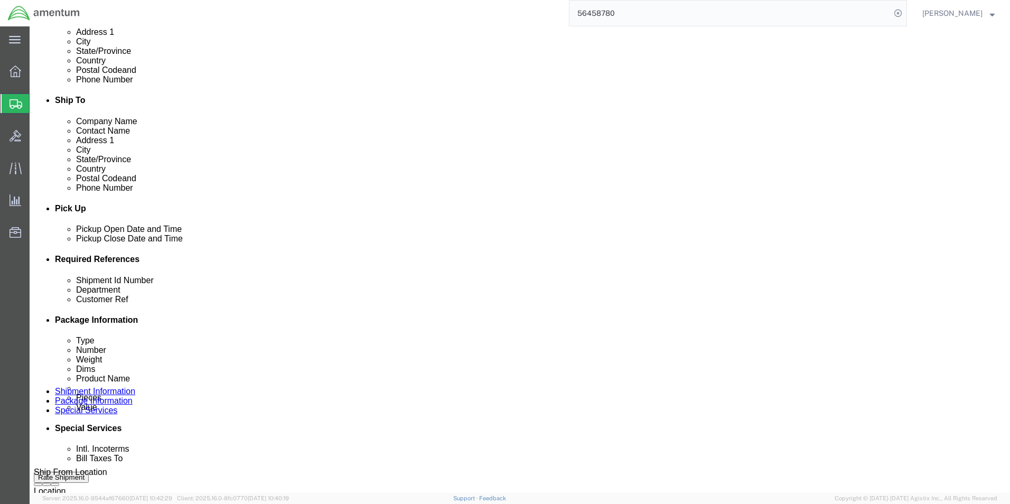
click input "CBP0043059"
click input "CBP0043059/CBP0043060 / CBP0043058"
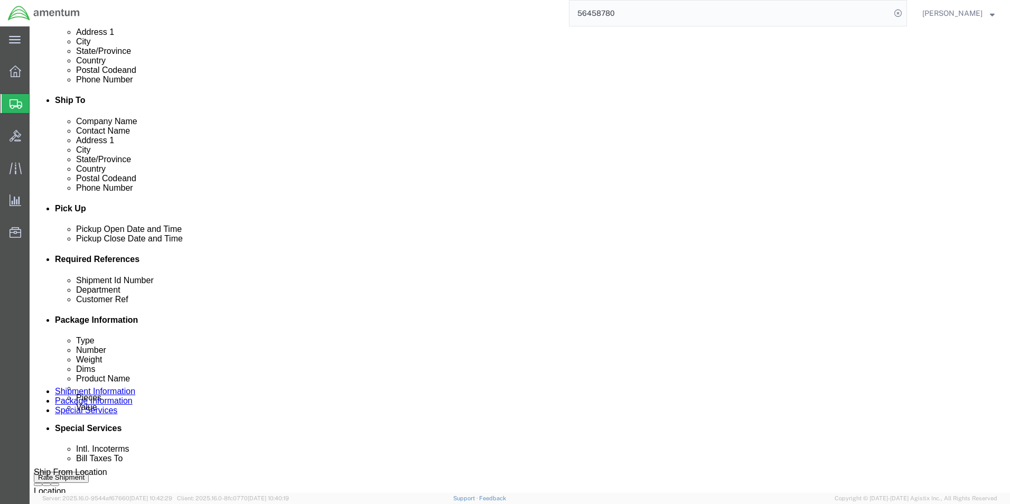
click input "CBP0043059/ CBP0043060 / CBP0043058"
drag, startPoint x: 231, startPoint y: 337, endPoint x: 99, endPoint y: 337, distance: 132.1
click div "Shipment Id Number CBP0043059/ CBP0043060 / CBP0043058"
type input "CBP0043059/ CBP0043060 / CBP0043058"
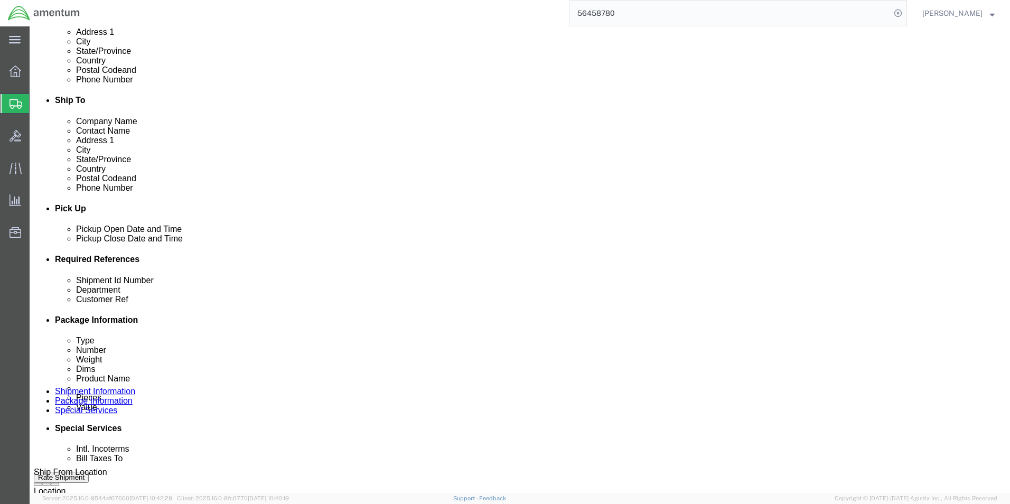
click input "CBP0043059"
drag, startPoint x: 200, startPoint y: 353, endPoint x: 58, endPoint y: 352, distance: 142.2
click div "Customer Ref CBP0043059"
paste input "/ CBP0043060 / CBP0043058"
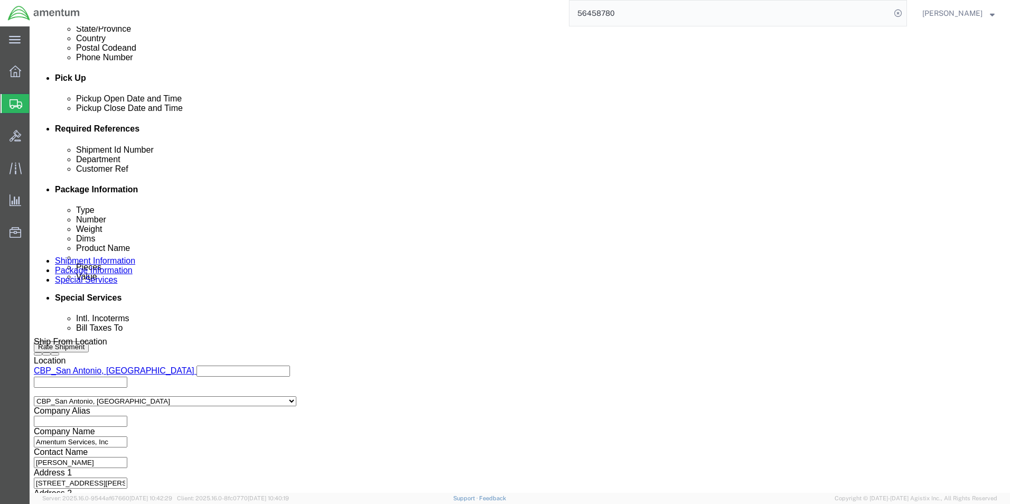
scroll to position [461, 0]
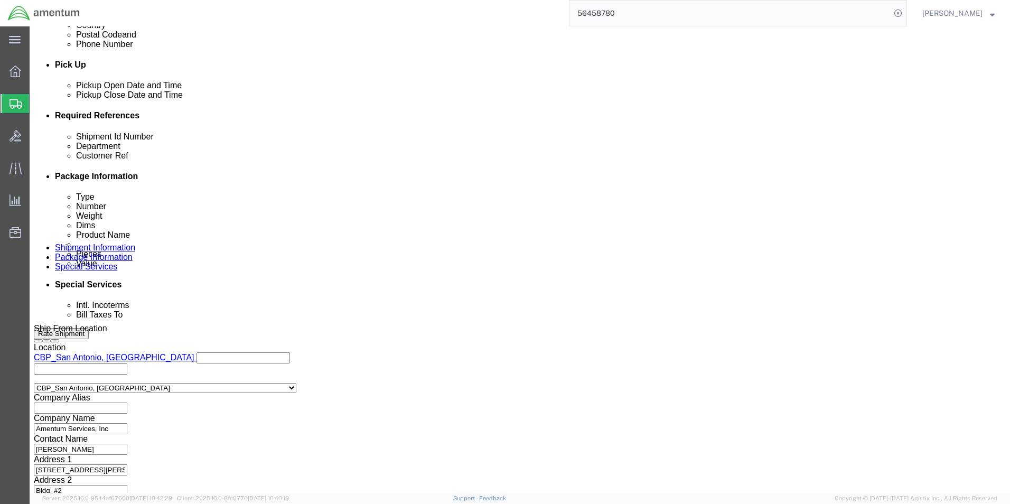
type input "CBP0043059/ CBP0043060 / CBP0043058"
click button "Continue"
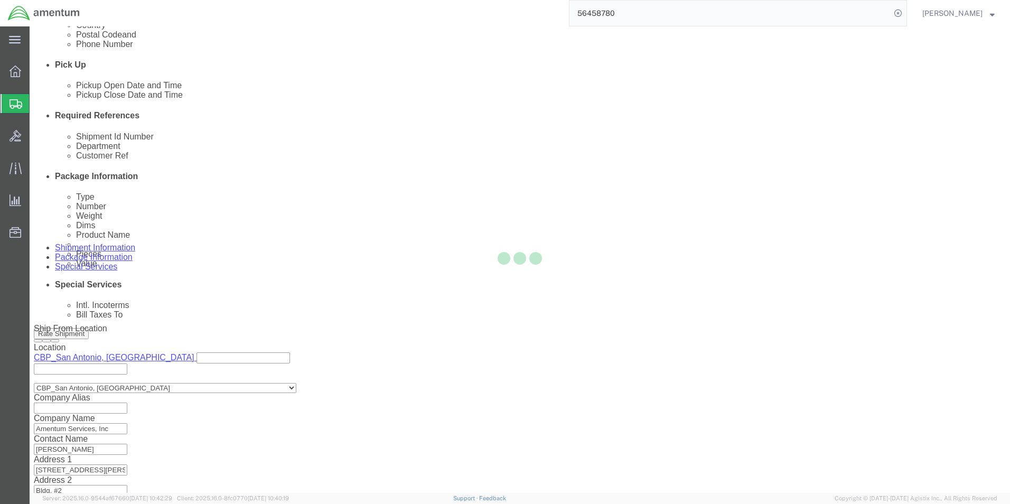
scroll to position [0, 0]
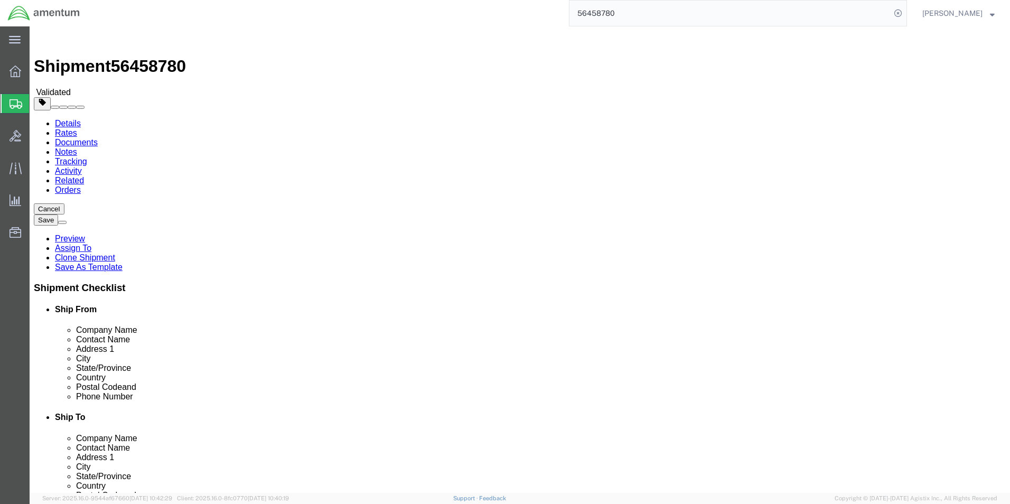
click link "Add Content"
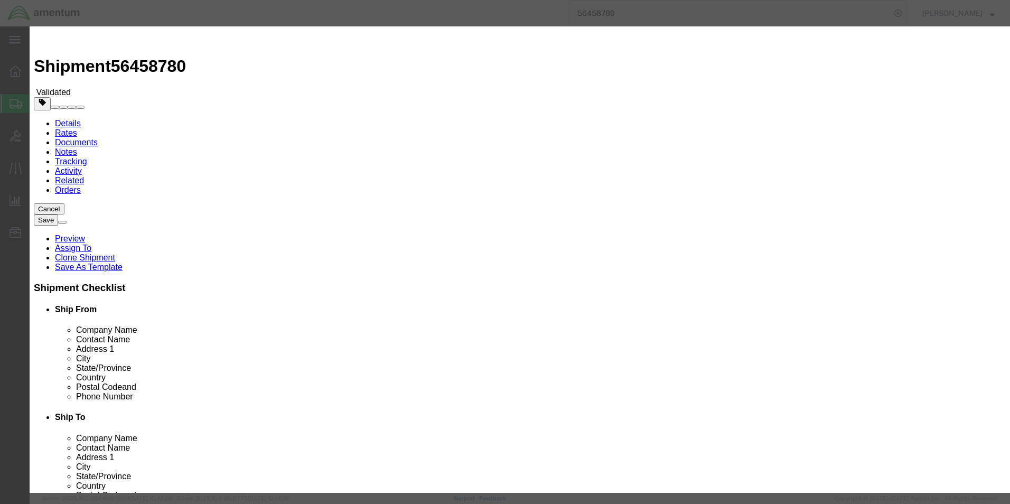
click button "Close"
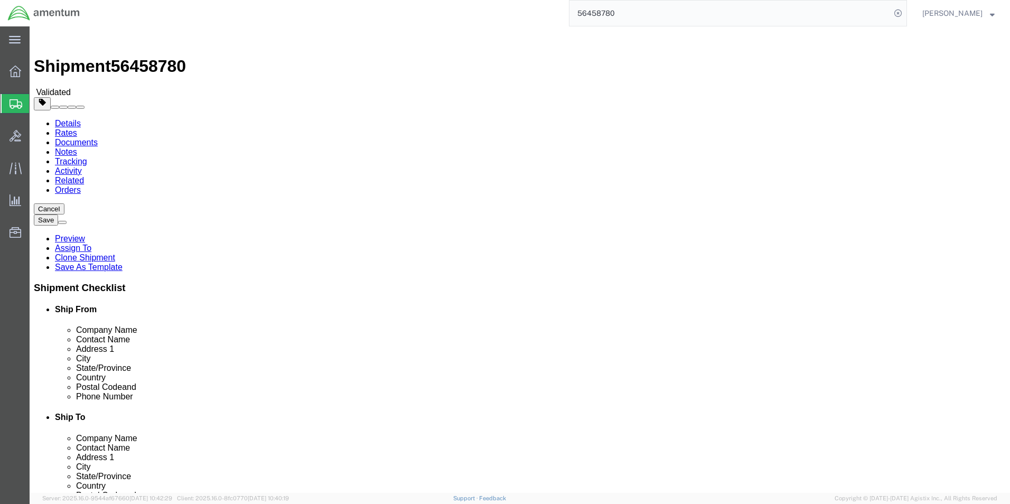
click dd "1.00 Each"
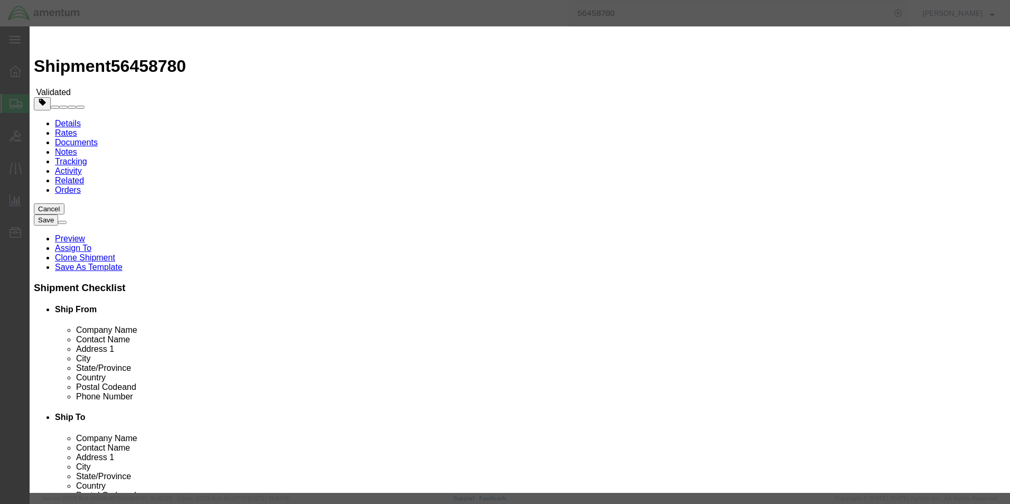
click textarea
click textarea "PO#CBP0043059"
type textarea "PO# CBP0043059"
click button "Save & Close"
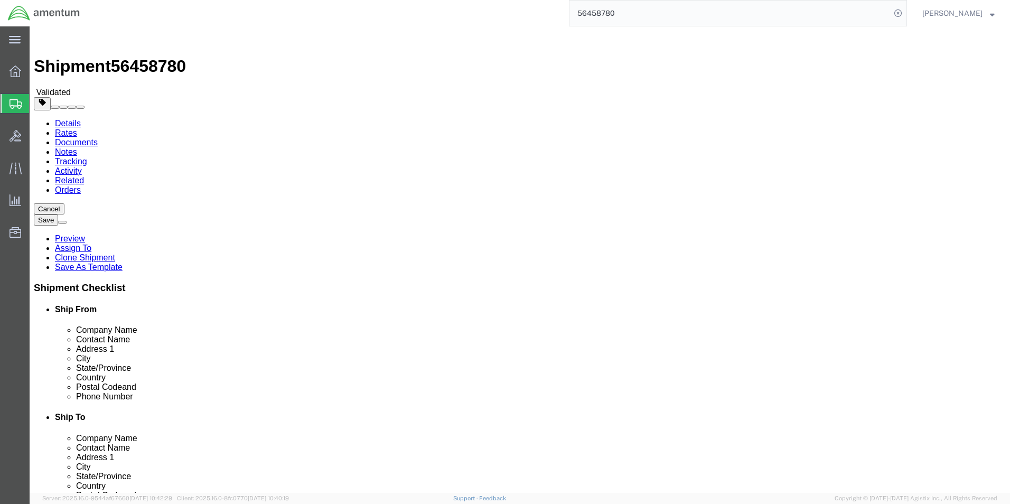
click span "button"
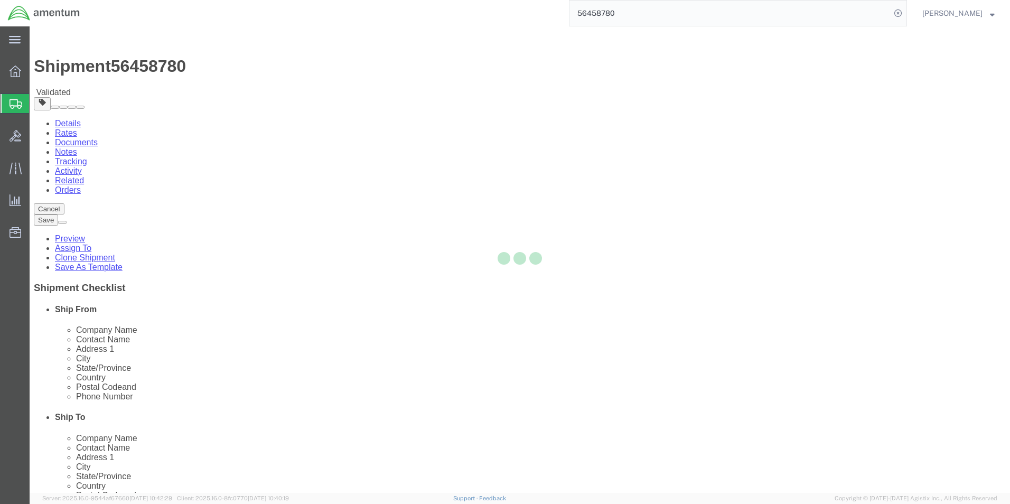
select select "CRAT"
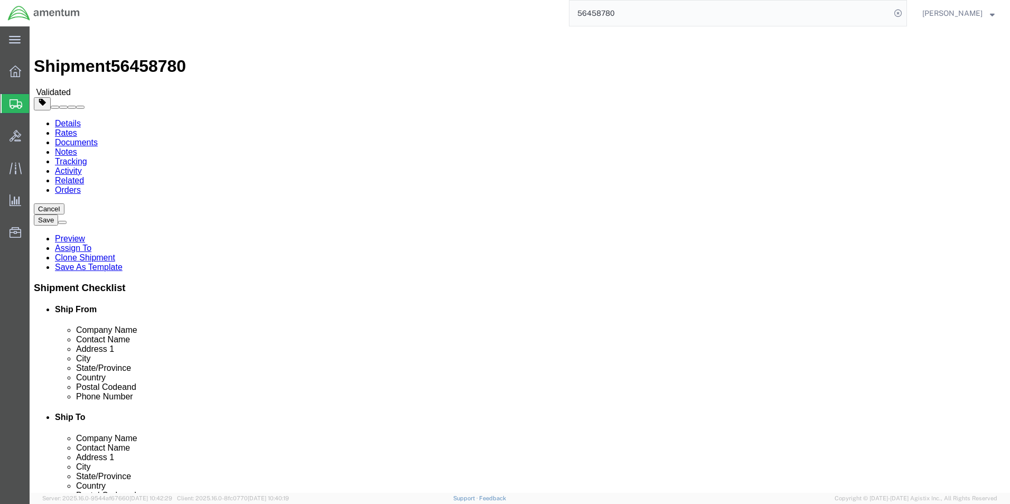
click dd "1.00 Each"
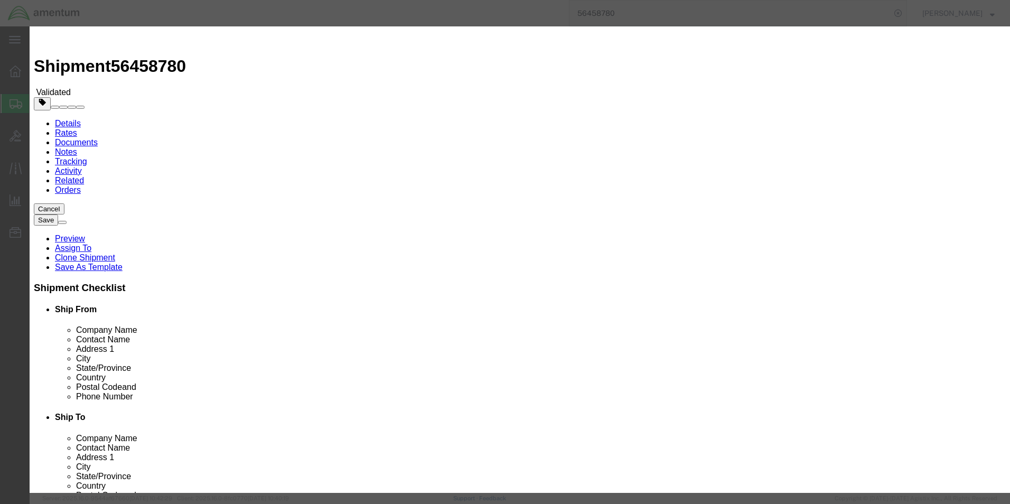
scroll to position [0, 13]
drag, startPoint x: 467, startPoint y: 81, endPoint x: 516, endPoint y: 86, distance: 49.9
click div "Product Name MAIN ROTOR BLADE PN: 355A11-0030-04 SN: 31477 Pieces 1.00 Select B…"
type input "MAIN ROTOR BLADE PN: 355A11-0030-04 SN:31891"
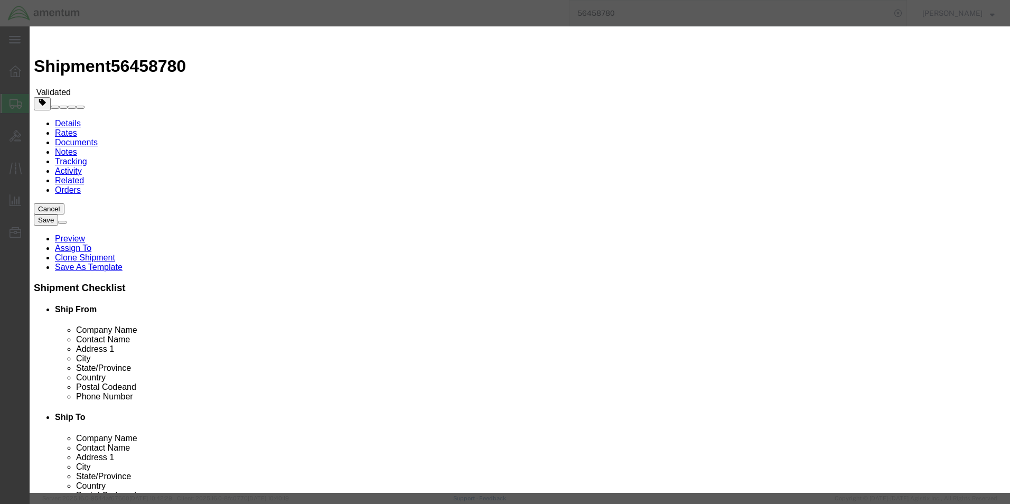
click textarea "PO# CBP0043059"
type textarea "PO# CBP0043060"
click button "Save & Close"
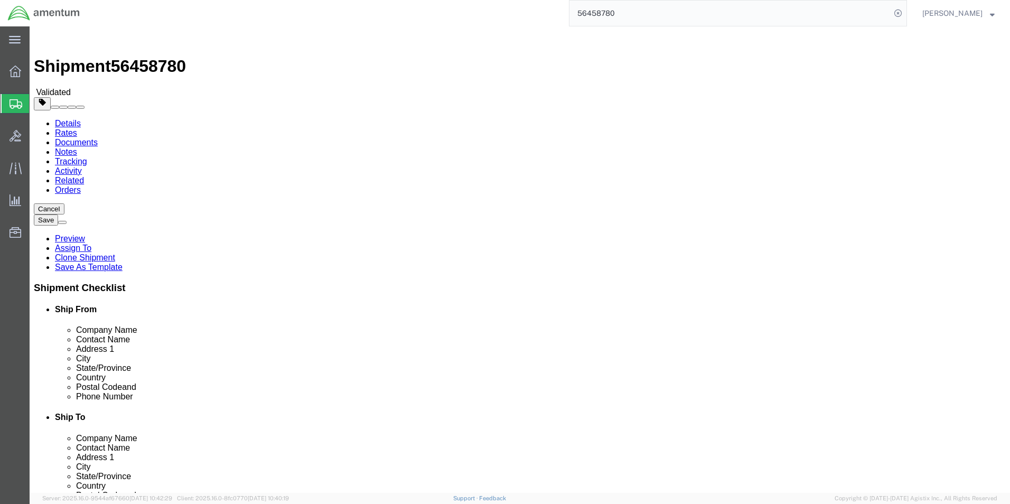
click button "button"
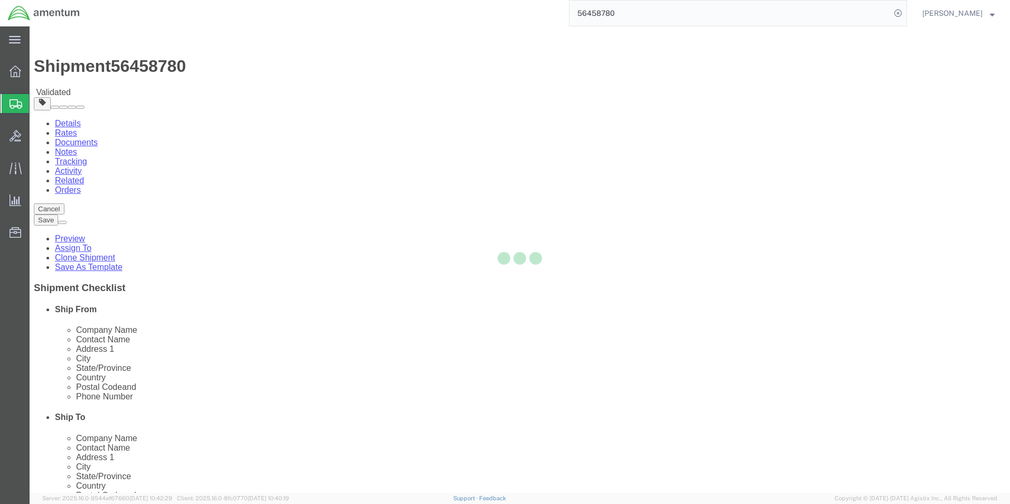
select select "CRAT"
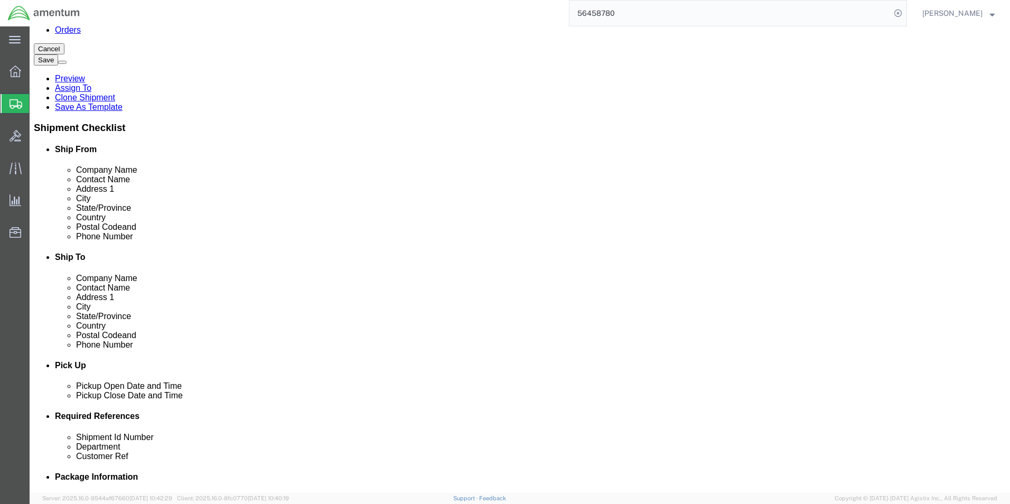
scroll to position [211, 0]
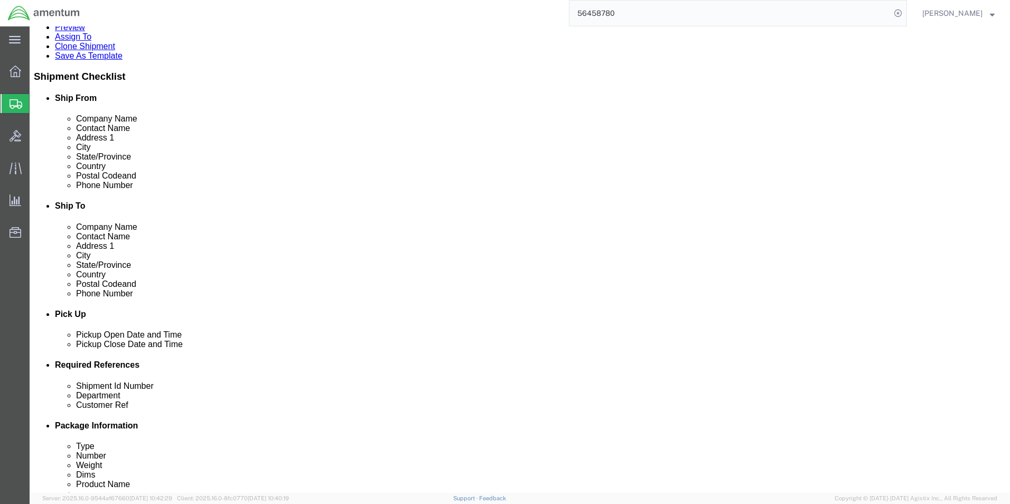
click p "MAIN ROTOR BLADE PN: 355A11-0030-04 SN:31891"
click dd "1.00 Each"
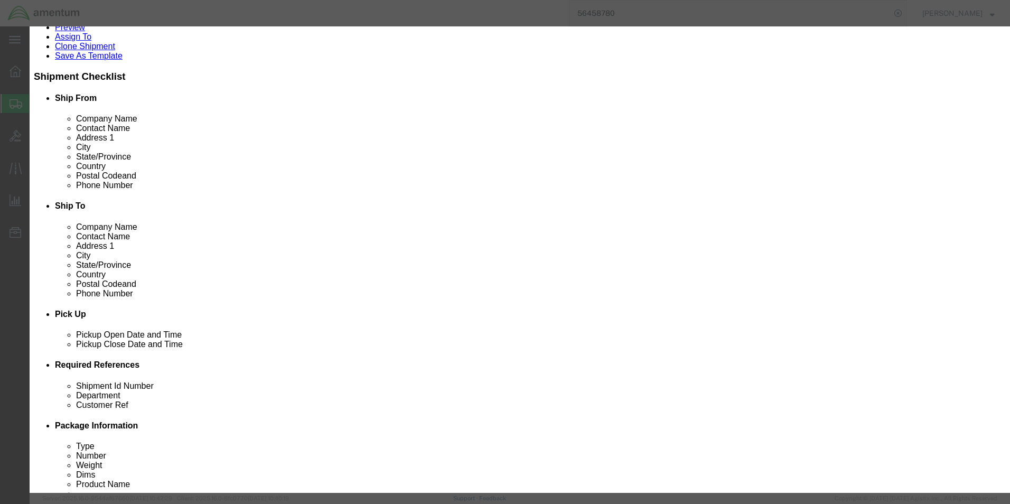
scroll to position [0, 11]
drag, startPoint x: 467, startPoint y: 80, endPoint x: 502, endPoint y: 84, distance: 35.0
click div "Product Name MAIN ROTOR BLADE PN: 355A11-0030-04 SN:31891 Pieces 1.00 Select Ba…"
type input "MAIN ROTOR BLADE PN: 355A11-0030-04 SN:205415"
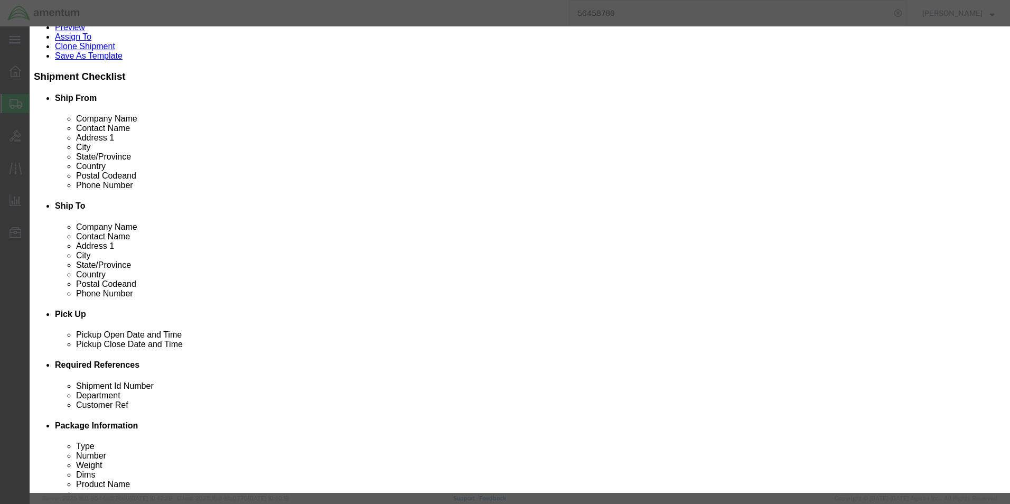
scroll to position [0, 0]
drag, startPoint x: 387, startPoint y: 165, endPoint x: 348, endPoint y: 162, distance: 38.8
click textarea "PO# CBP0043060"
type textarea "PO# CBP0043058"
click button "Save & Close"
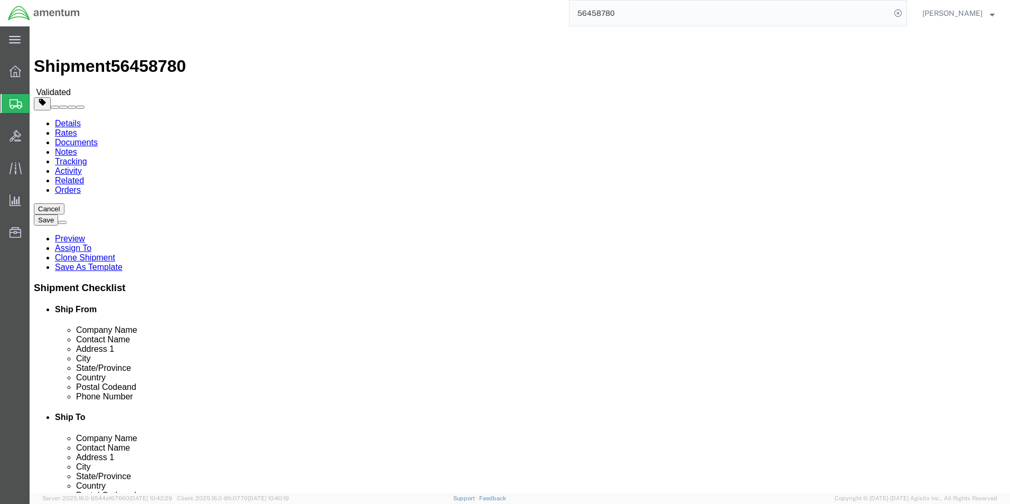
scroll to position [106, 0]
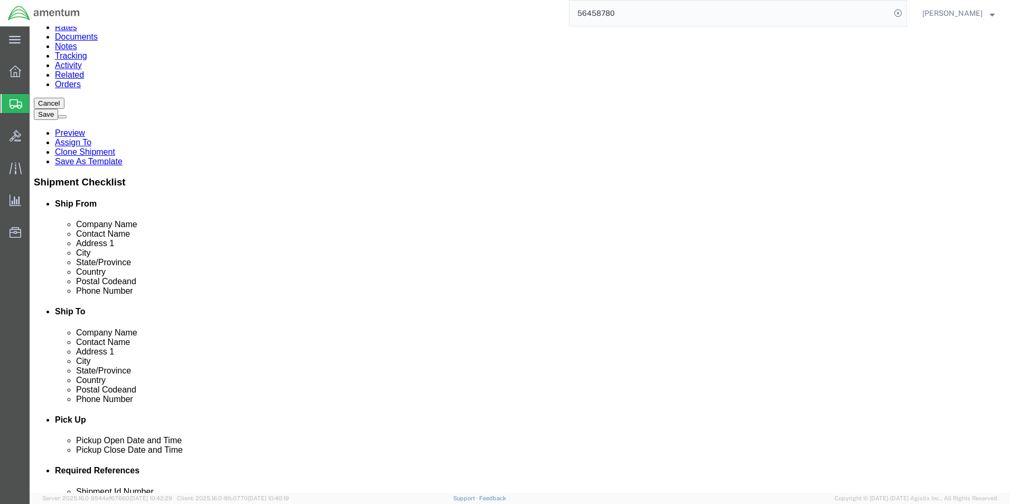
click div "Pieces: 1.00 Each Total value: 1297.00 USD"
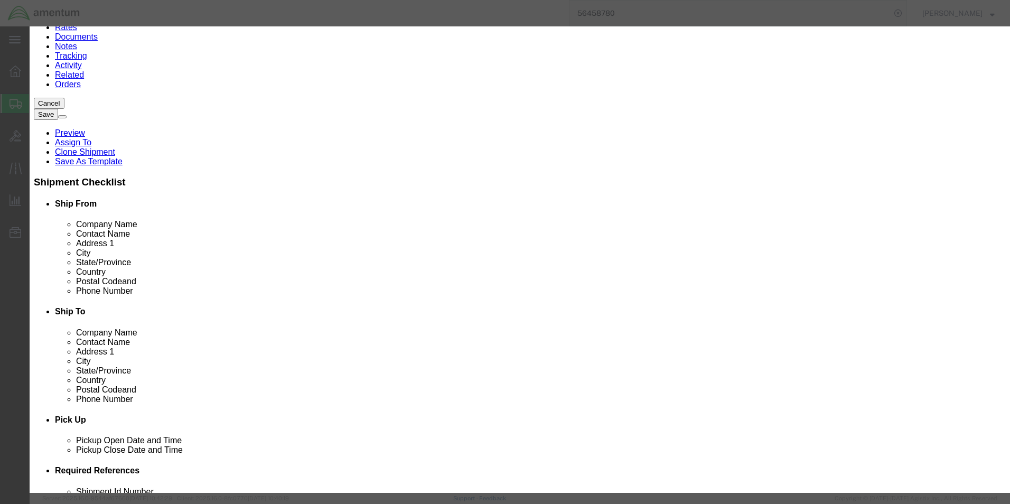
scroll to position [0, 15]
drag, startPoint x: 466, startPoint y: 82, endPoint x: 495, endPoint y: 81, distance: 29.1
click div "Product Name MAIN ROTOR BLADE PN: 355A11-0030-04 SN:205415 Pieces 1.00 Select B…"
type input "MAIN ROTOR BLADE PN: 355A11-0030-04 SN:27948"
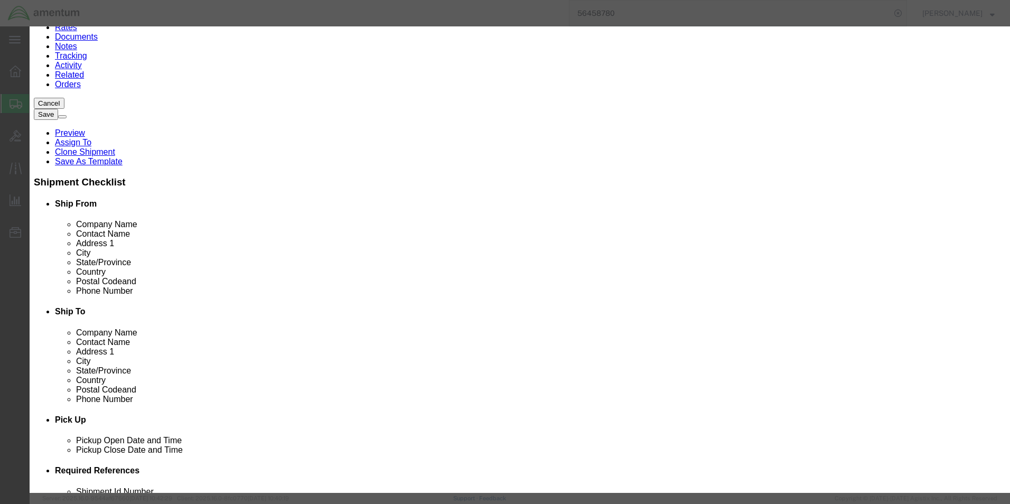
click button "Save & Close"
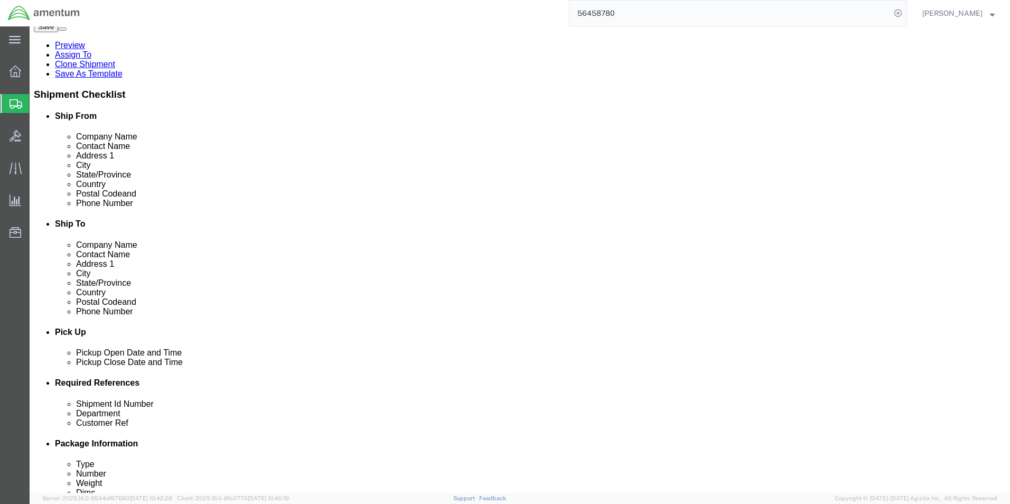
scroll to position [211, 0]
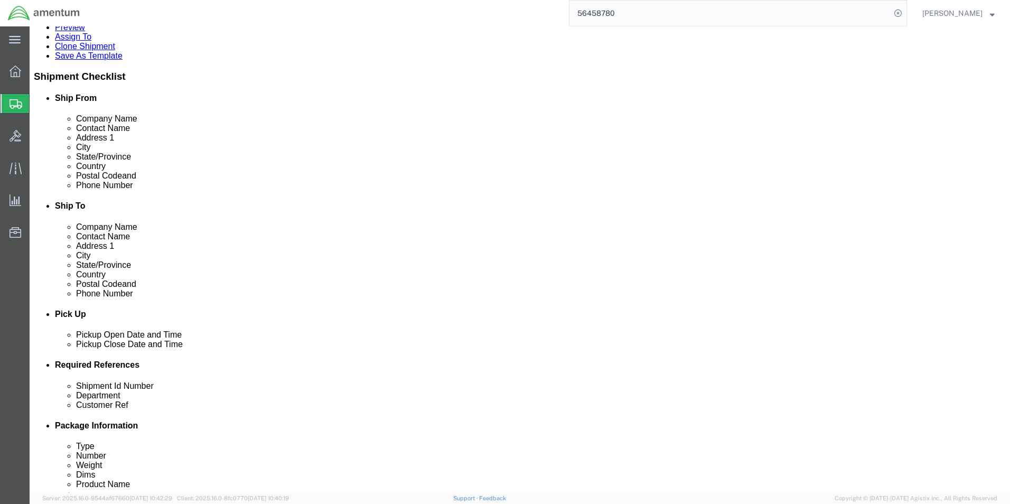
click button "Continue"
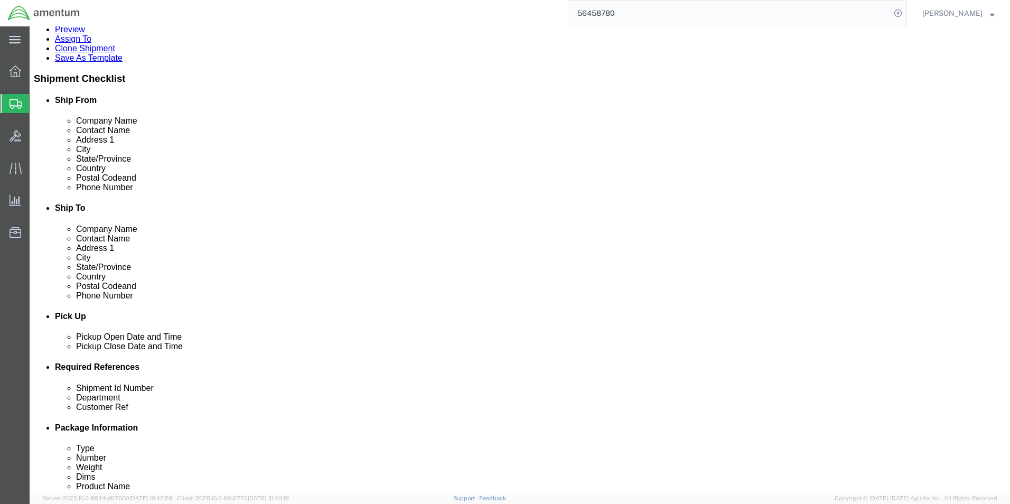
scroll to position [0, 0]
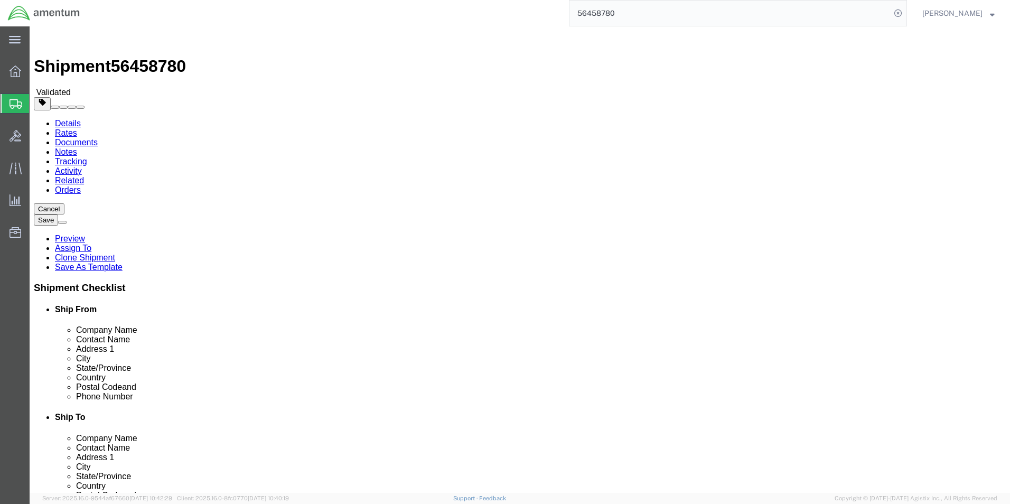
click button "Rate Shipment"
